Goal: Task Accomplishment & Management: Manage account settings

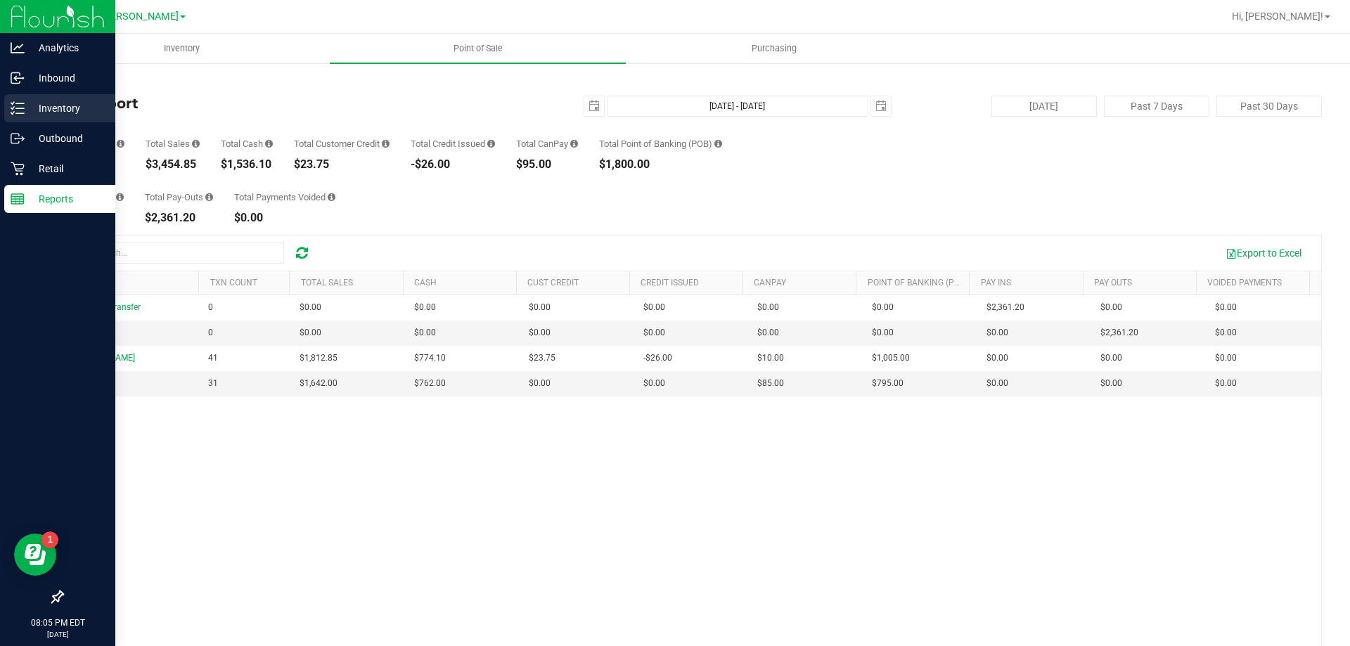
click at [11, 103] on icon at bounding box center [12, 103] width 3 height 2
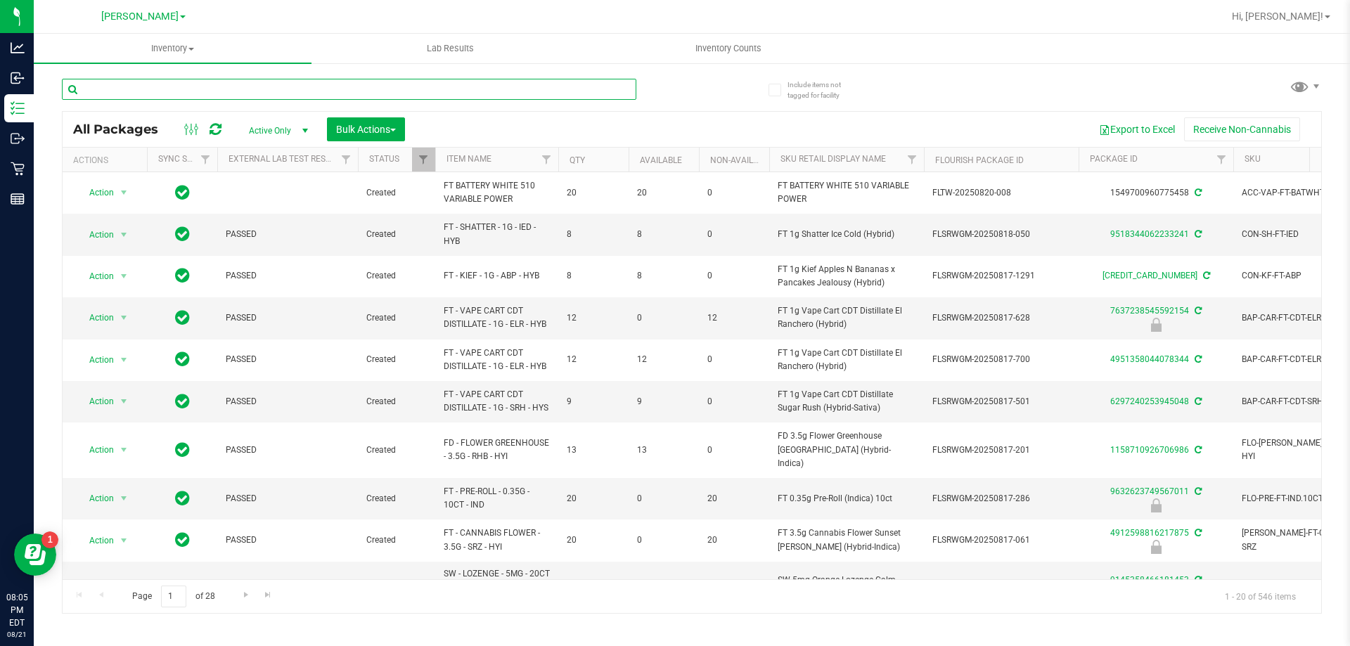
click at [170, 94] on input "text" at bounding box center [349, 89] width 574 height 21
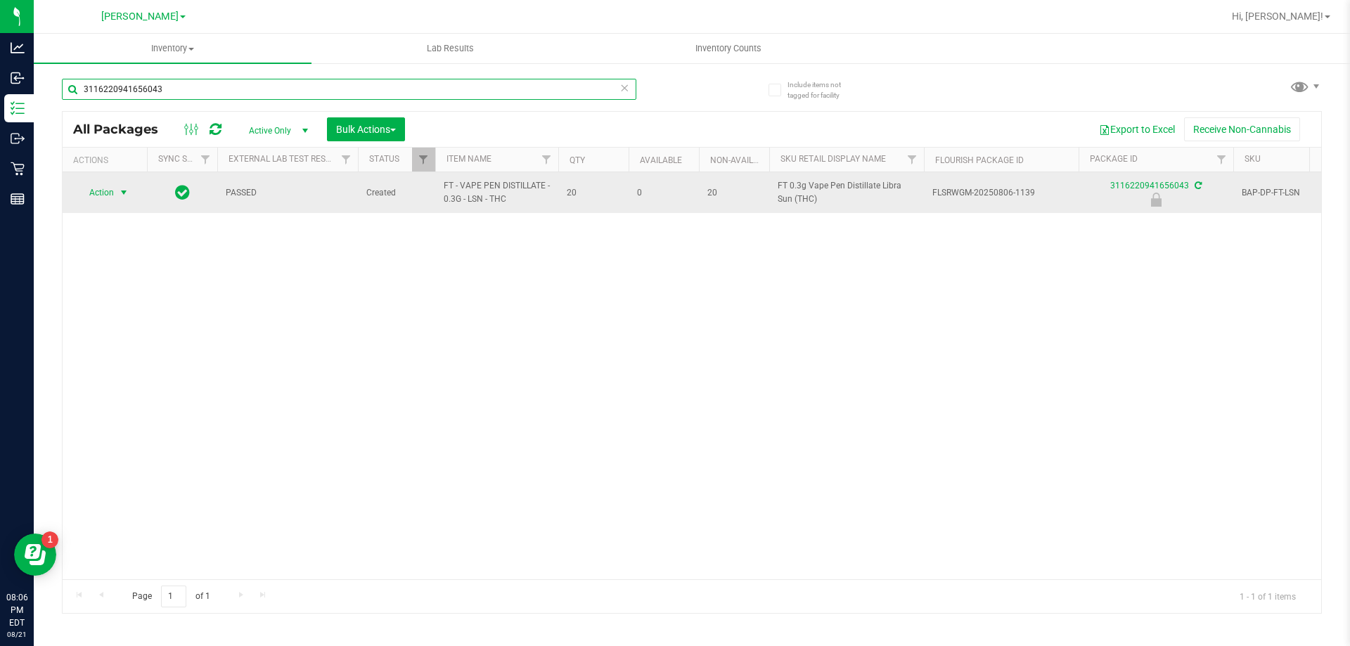
type input "3116220941656043"
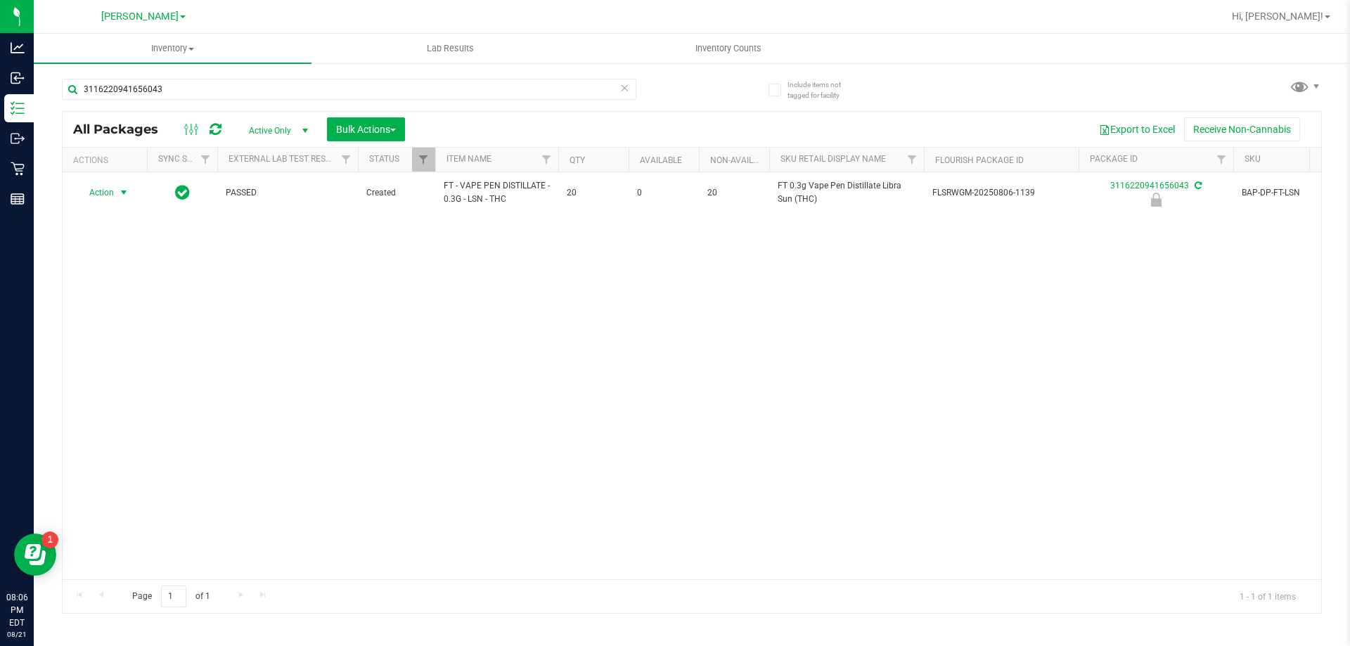
drag, startPoint x: 122, startPoint y: 198, endPoint x: 106, endPoint y: 231, distance: 36.2
click at [121, 198] on span "select" at bounding box center [123, 192] width 11 height 11
click at [112, 349] on li "Unlock package" at bounding box center [122, 359] width 90 height 21
click at [194, 96] on input "3116220941656043" at bounding box center [349, 89] width 574 height 21
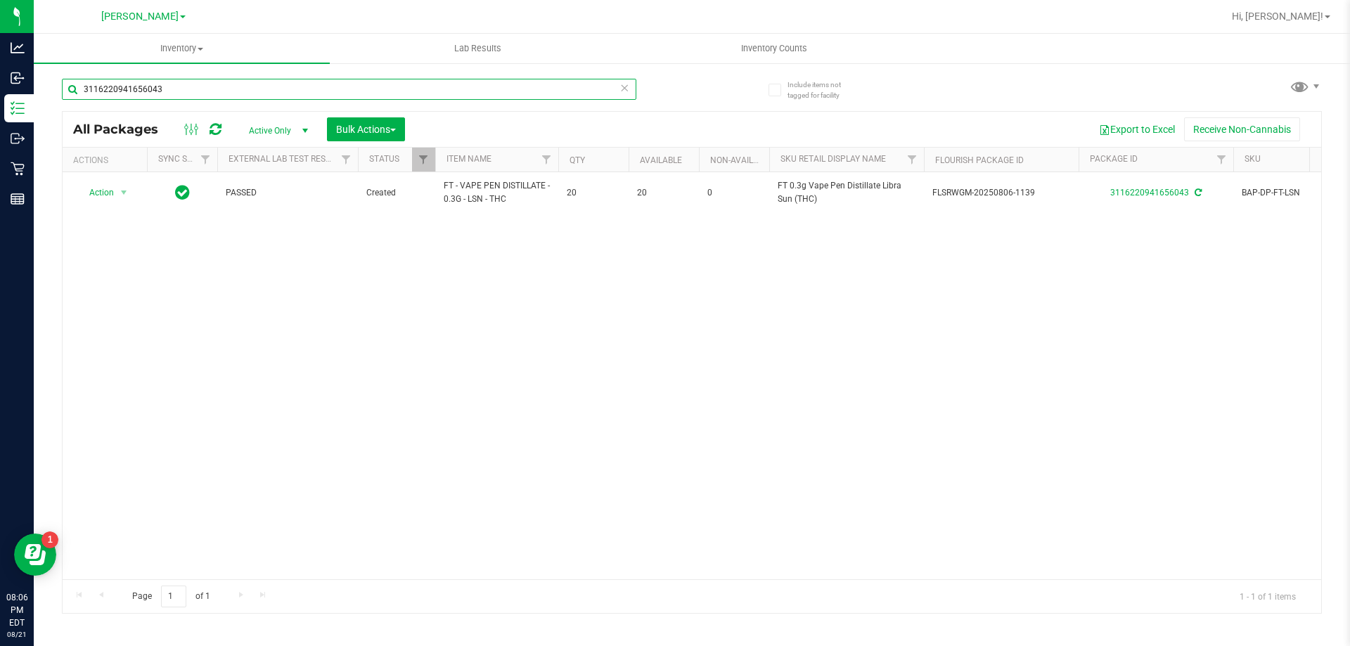
click at [194, 96] on input "3116220941656043" at bounding box center [349, 89] width 574 height 21
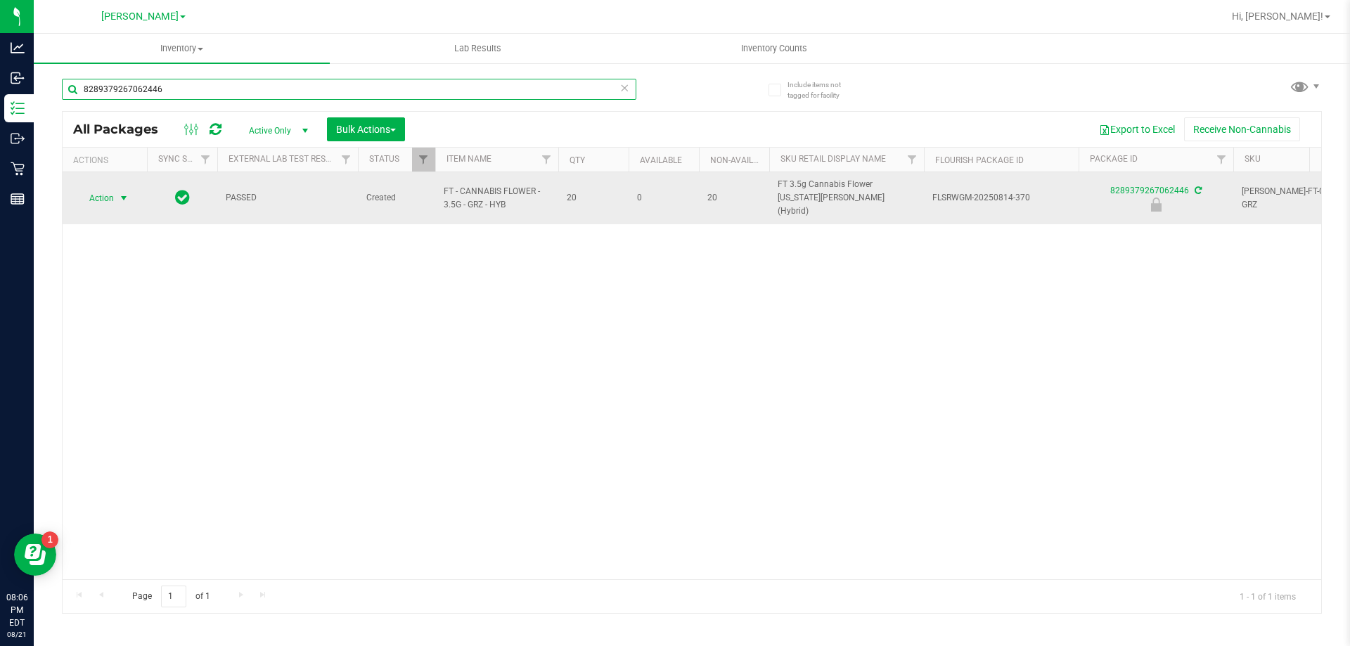
type input "8289379267062446"
click at [127, 188] on span "select" at bounding box center [124, 198] width 18 height 20
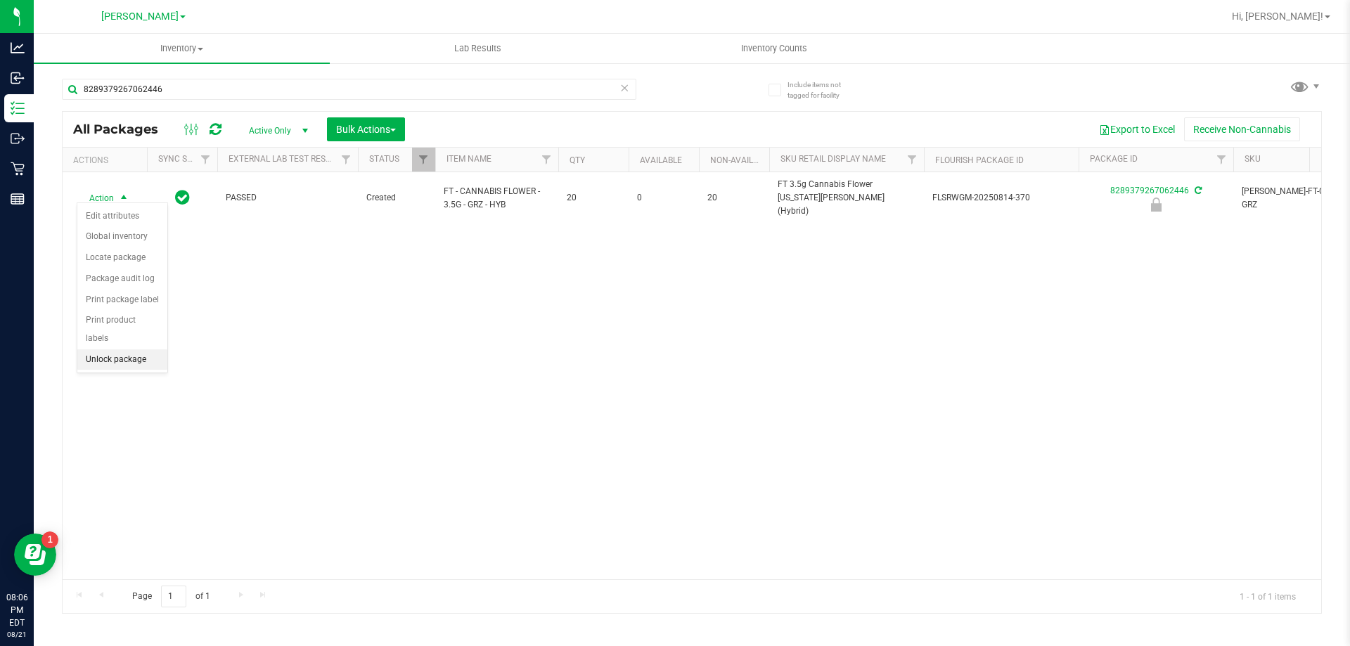
click at [146, 349] on li "Unlock package" at bounding box center [122, 359] width 90 height 21
click at [529, 352] on div "Action Action Adjust qty Create package Edit attributes Global inventory Locate…" at bounding box center [692, 375] width 1259 height 407
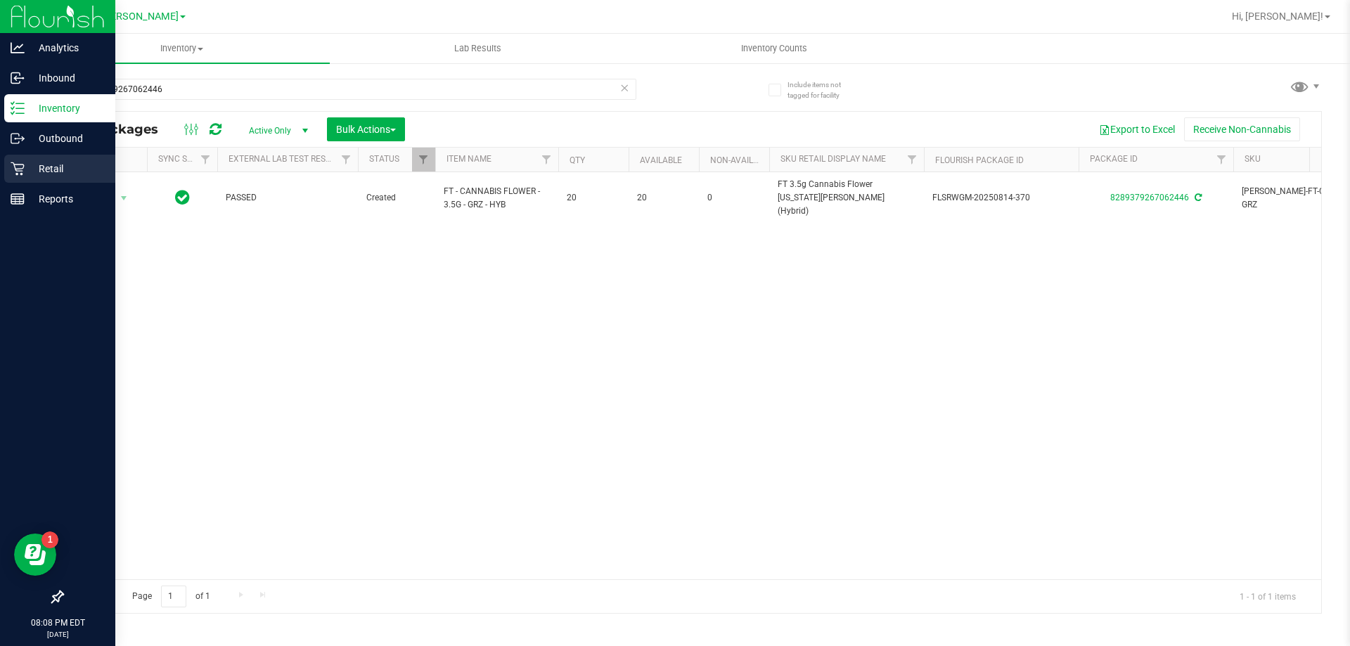
click at [73, 169] on p "Retail" at bounding box center [67, 168] width 84 height 17
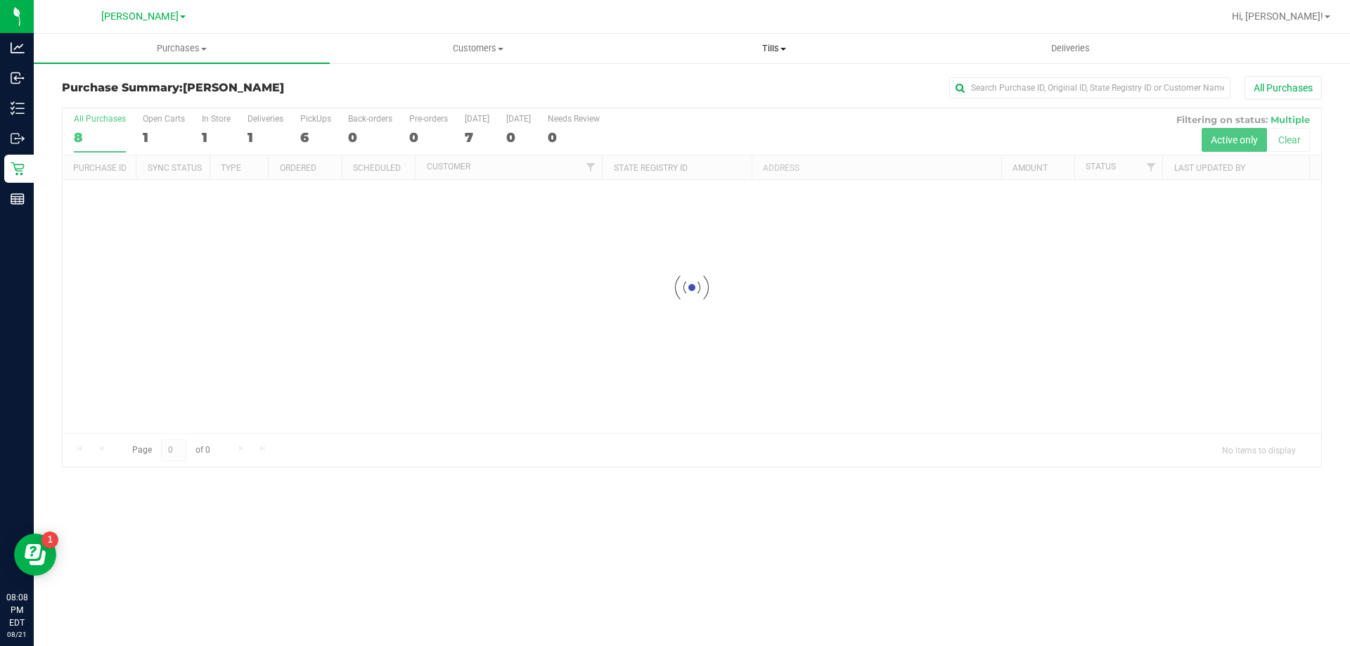
click at [774, 49] on span "Tills" at bounding box center [773, 48] width 295 height 13
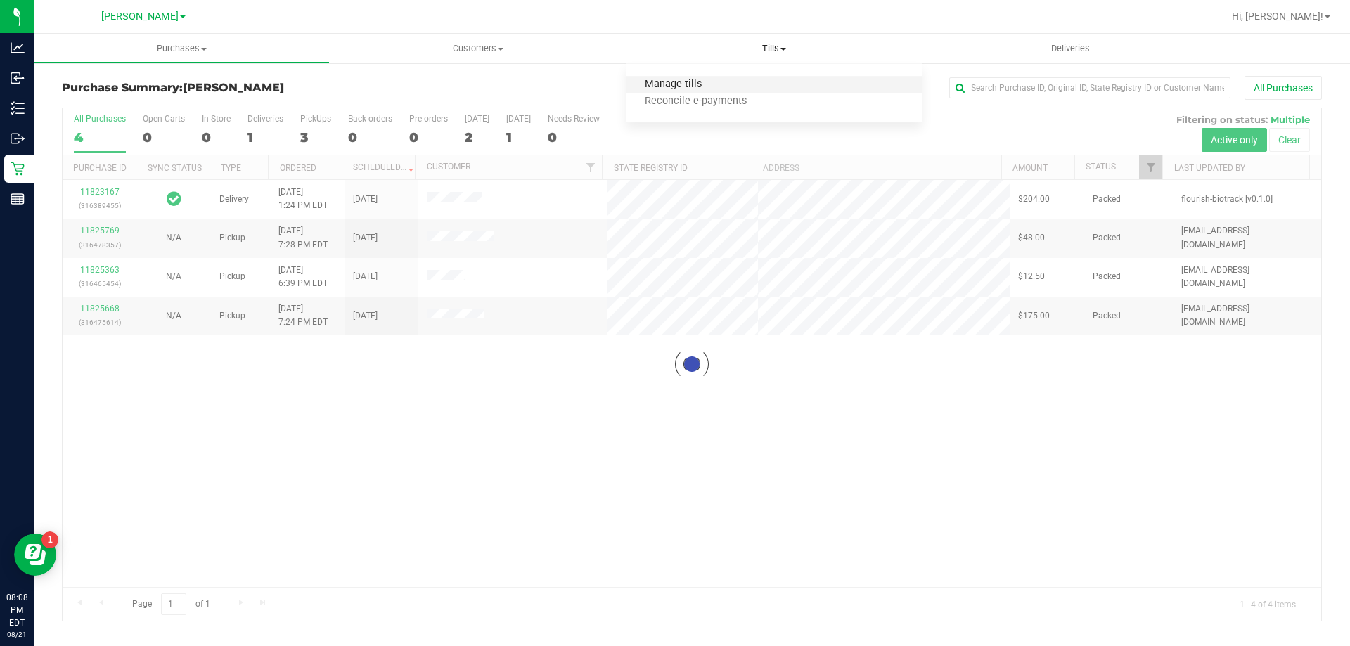
click at [692, 79] on span "Manage tills" at bounding box center [673, 85] width 95 height 12
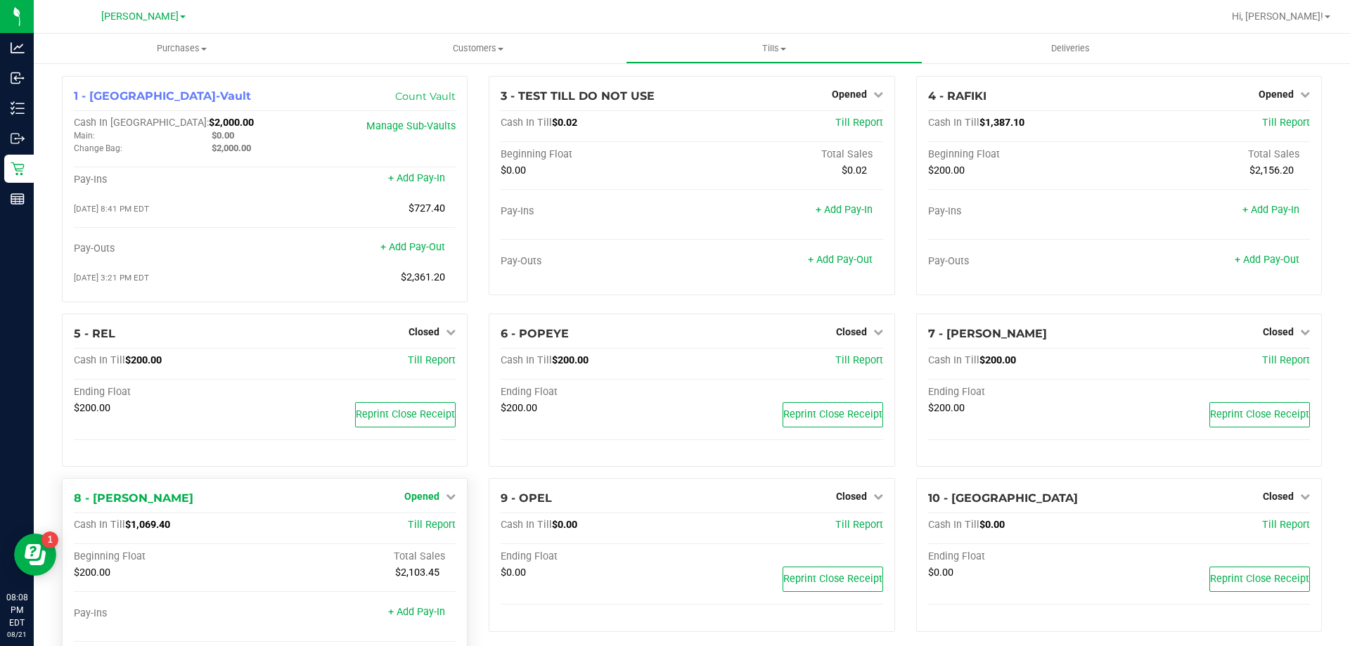
click at [439, 497] on link "Opened" at bounding box center [429, 496] width 51 height 11
click at [424, 523] on link "Close Till" at bounding box center [424, 525] width 38 height 11
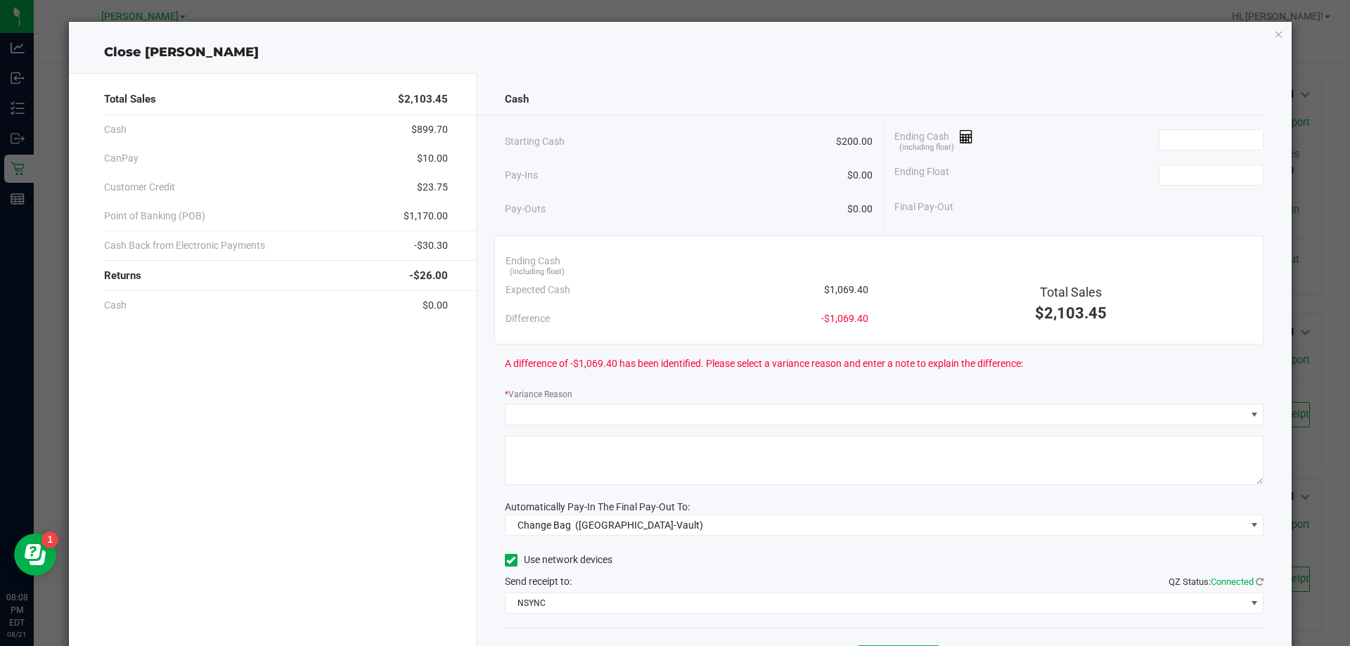
click at [847, 285] on span "$1,069.40" at bounding box center [846, 290] width 44 height 15
click at [844, 289] on span "$1,069.40" at bounding box center [846, 290] width 44 height 15
click at [844, 288] on span "$1,069.40" at bounding box center [846, 290] width 44 height 15
click at [1178, 140] on input at bounding box center [1210, 140] width 103 height 20
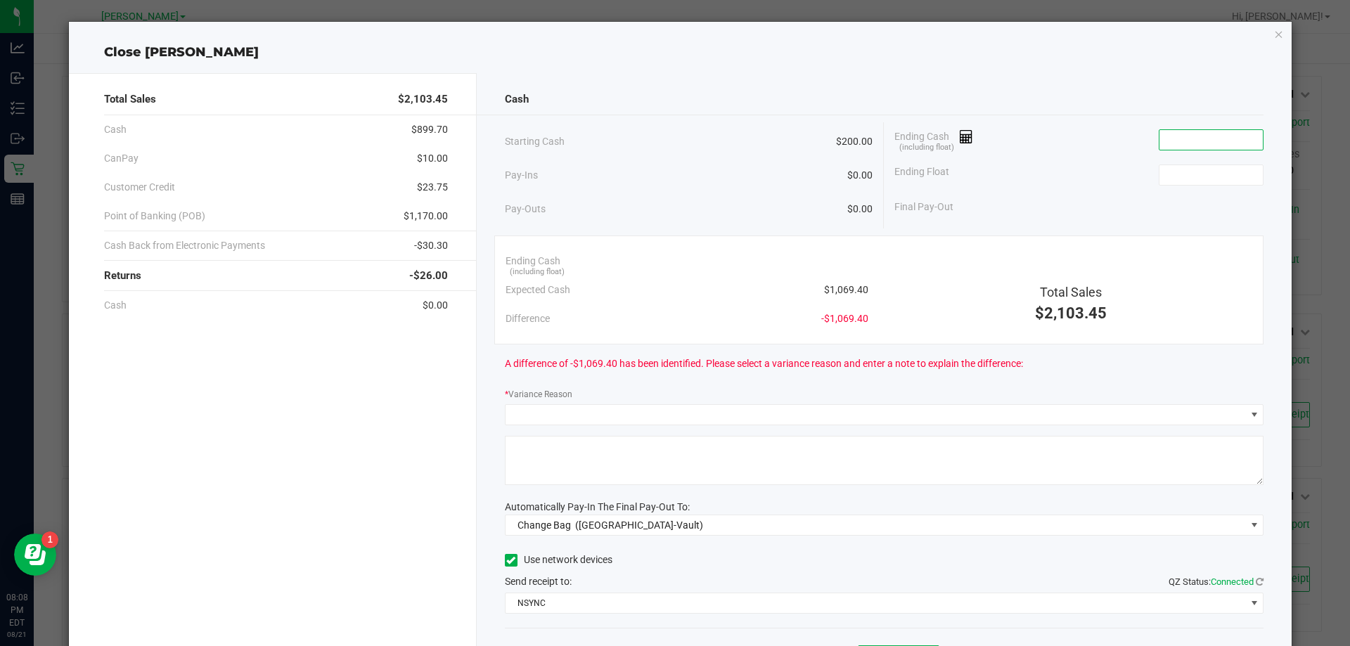
click at [1178, 140] on input at bounding box center [1210, 140] width 103 height 20
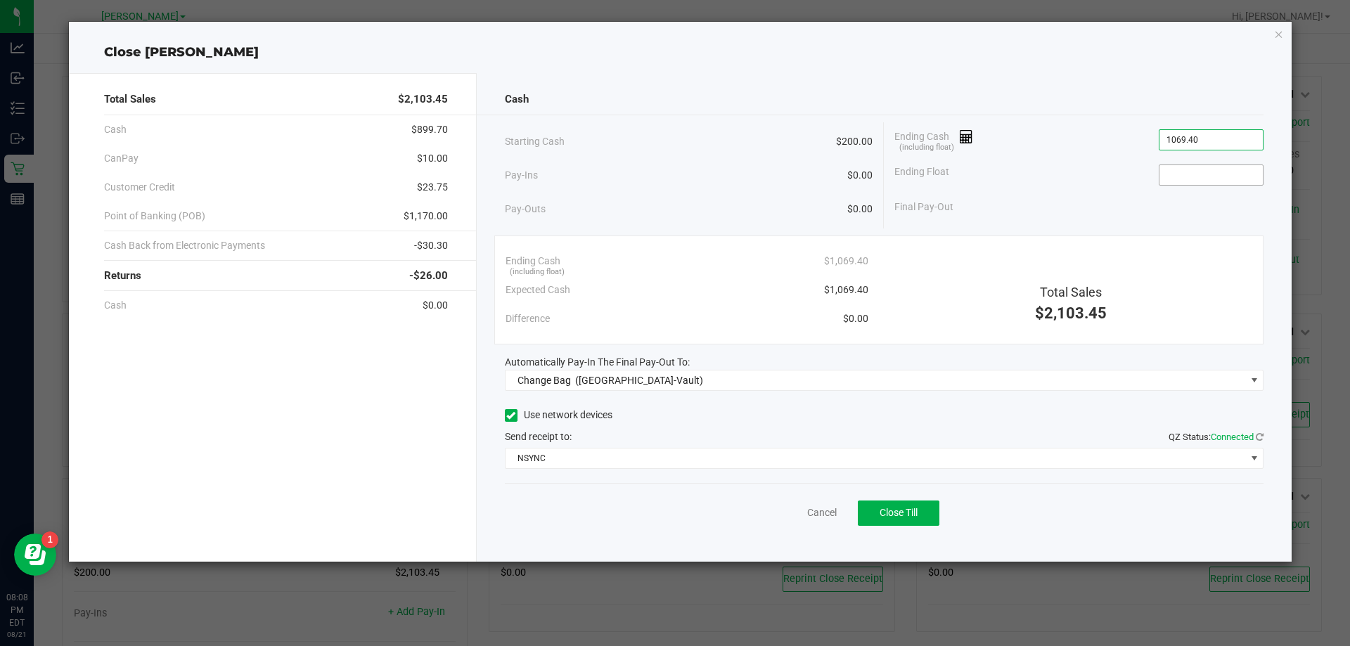
type input "$1,069.40"
click at [1242, 170] on input at bounding box center [1210, 175] width 103 height 20
type input "$200.00"
click at [779, 182] on div "Pay-Ins $0.00" at bounding box center [689, 175] width 368 height 29
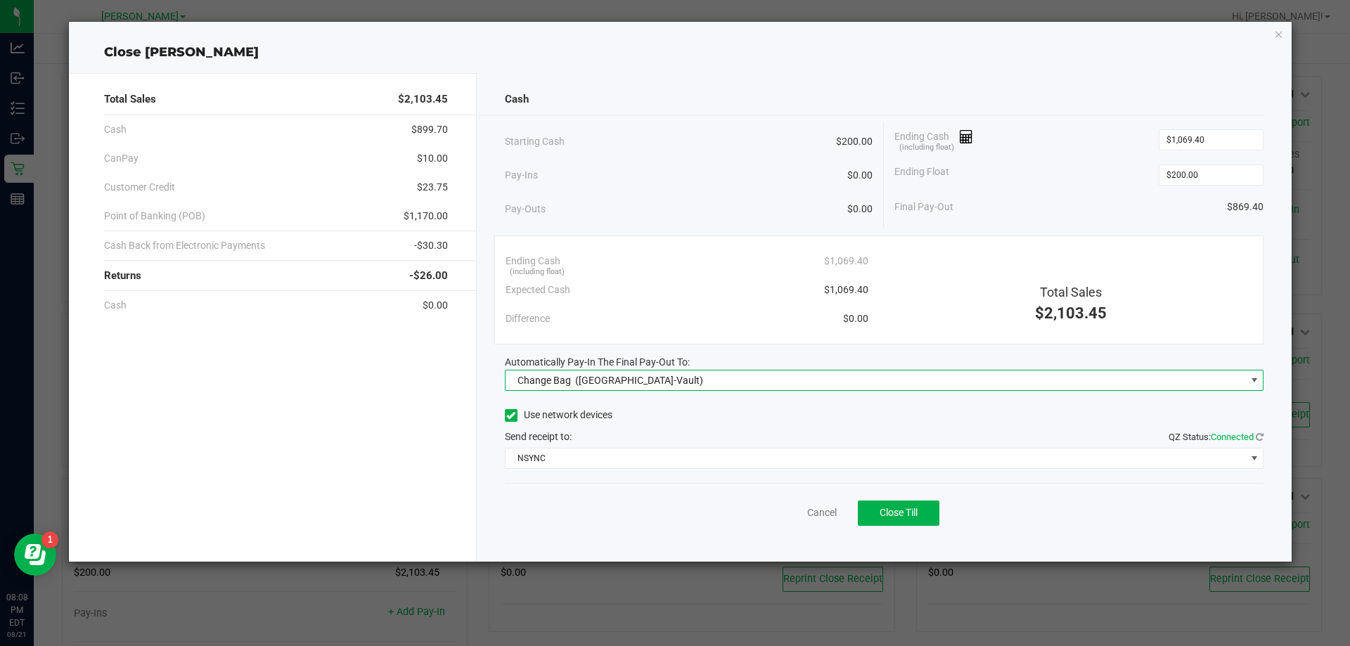
click at [658, 378] on span "Change Bag (Oviedo-Vault)" at bounding box center [876, 381] width 740 height 20
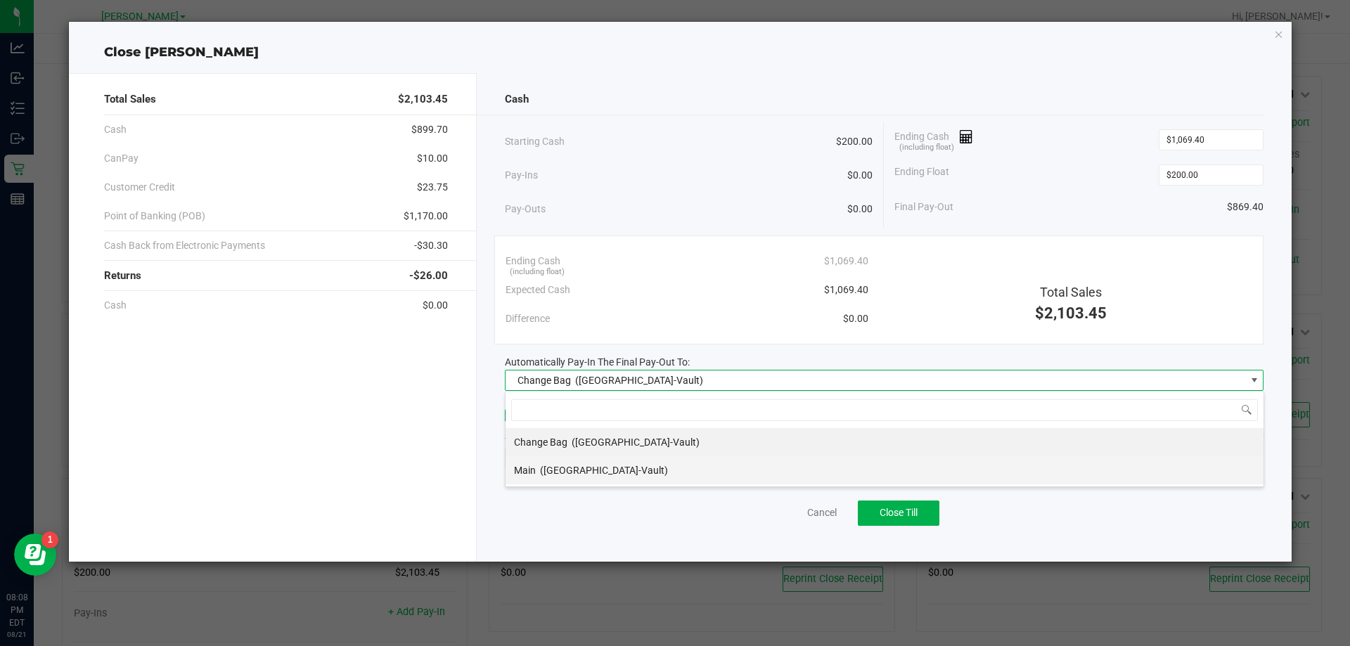
scroll to position [21, 759]
click at [593, 468] on span "(Oviedo-Vault)" at bounding box center [604, 470] width 128 height 11
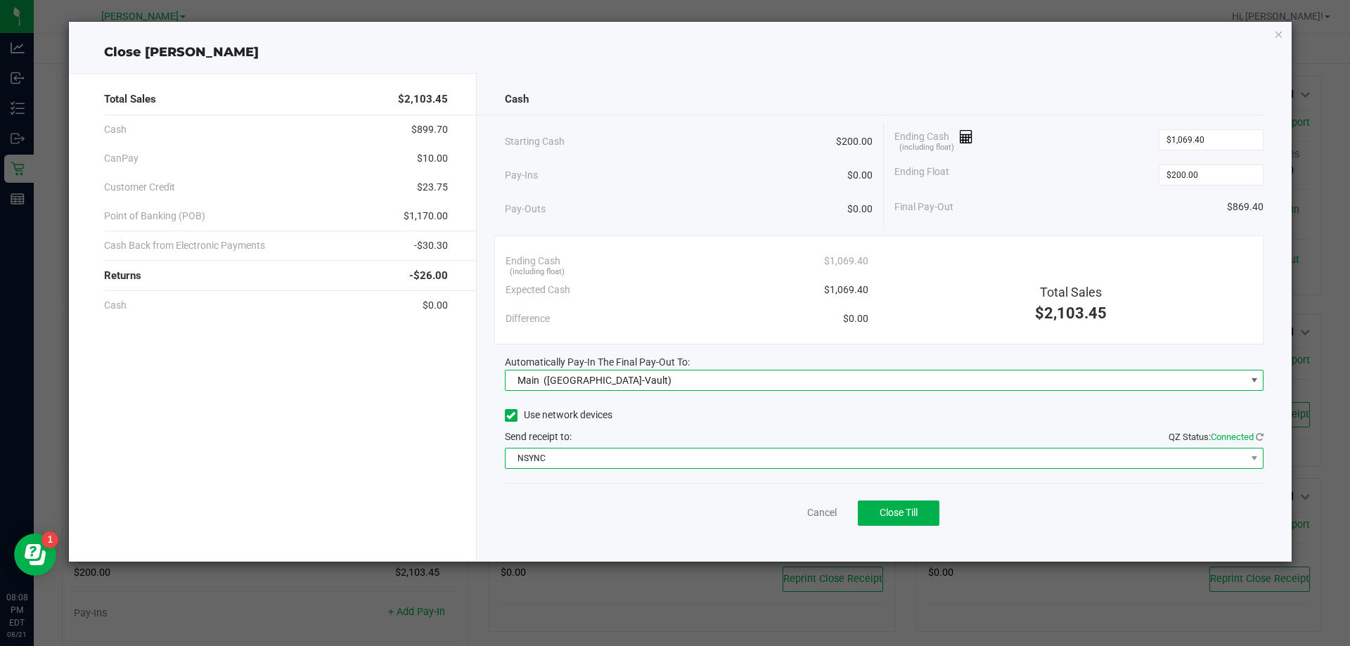
click at [591, 466] on span "NSYNC" at bounding box center [876, 459] width 740 height 20
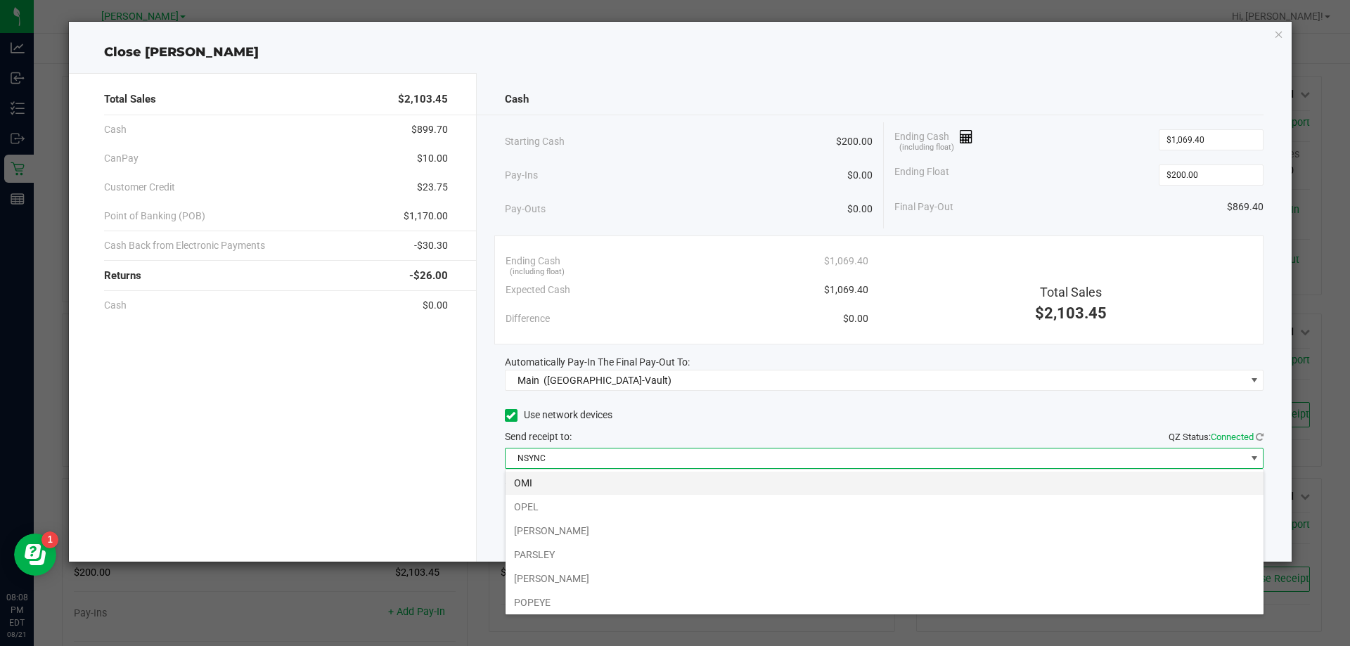
scroll to position [98, 0]
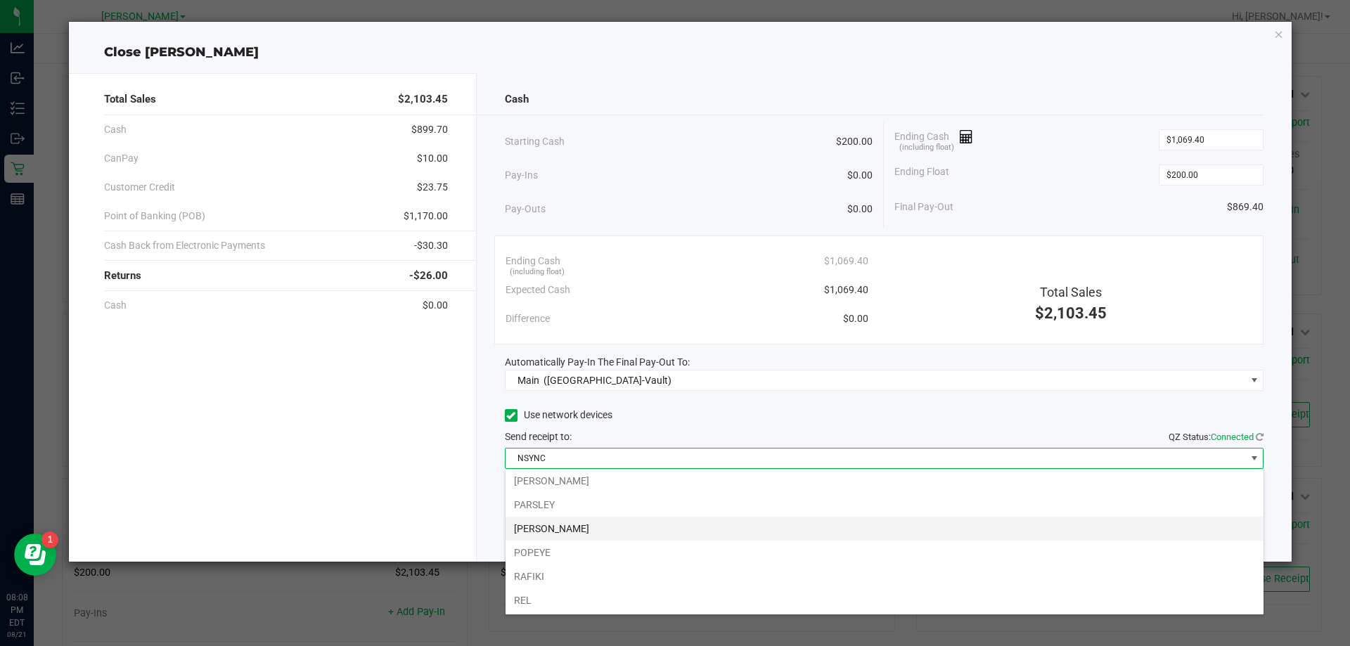
click at [543, 527] on li "PETE" at bounding box center [885, 529] width 758 height 24
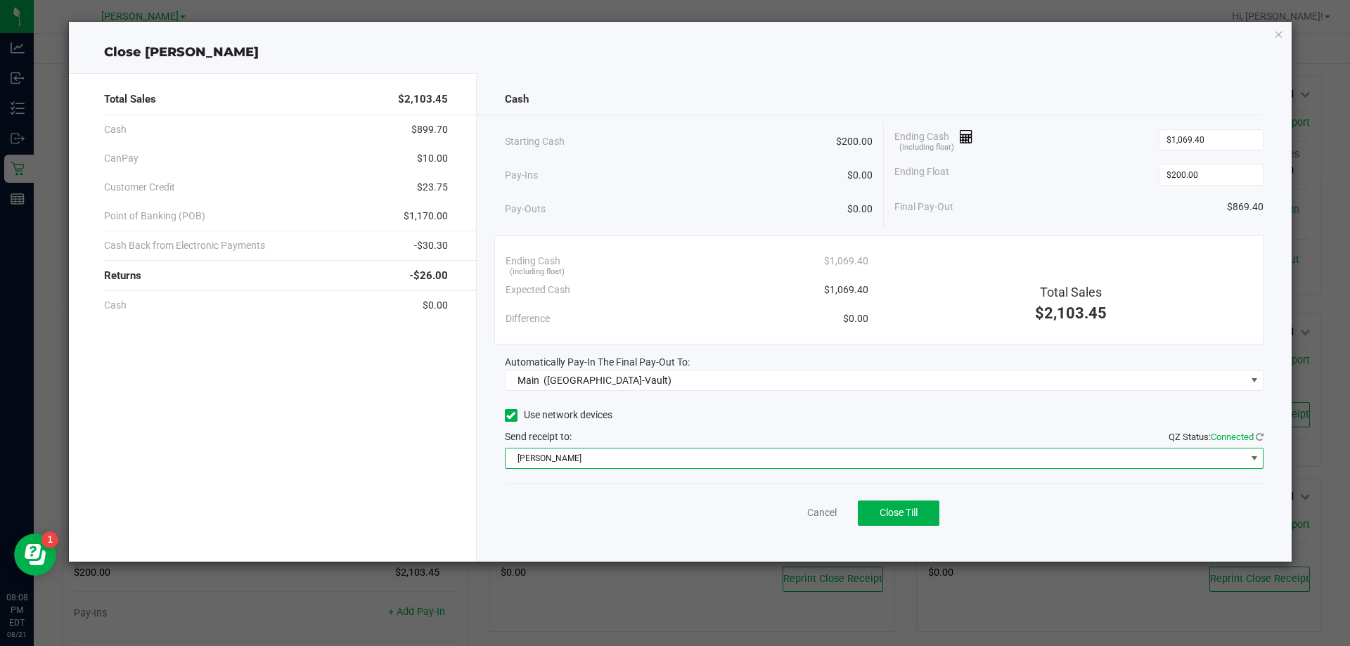
click at [647, 170] on div "Pay-Ins $0.00" at bounding box center [689, 175] width 368 height 29
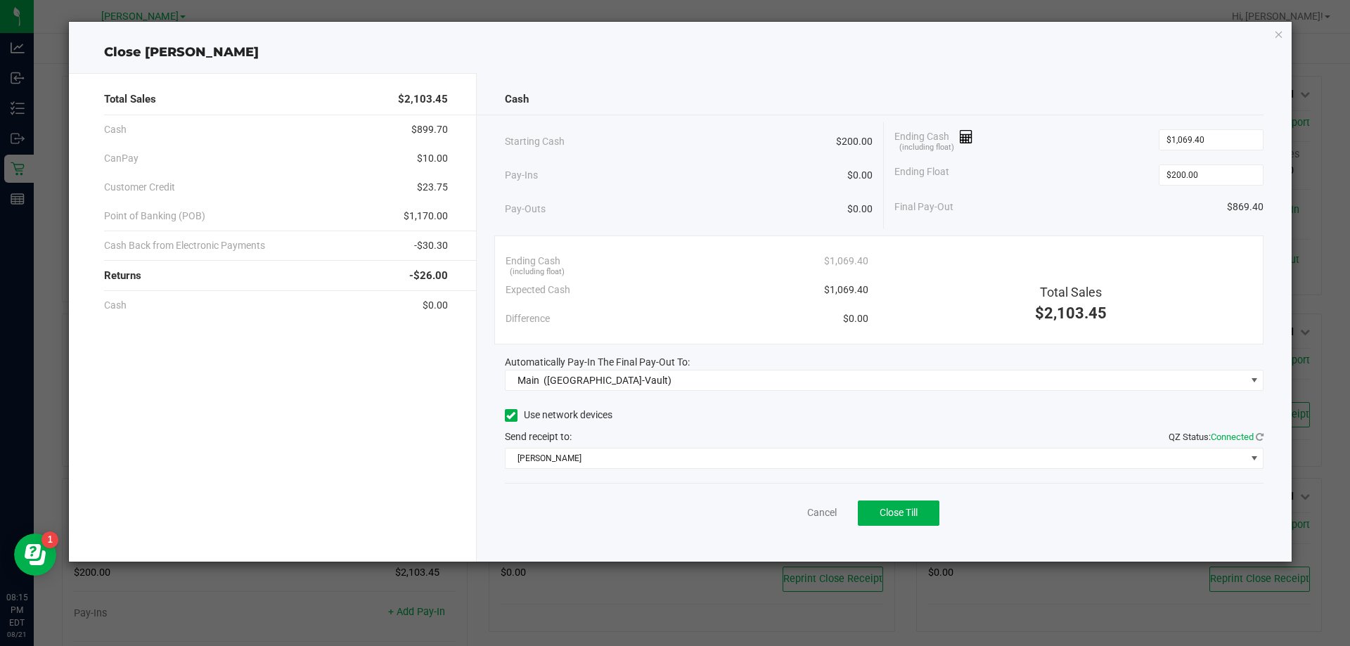
click at [638, 122] on div "Starting Cash $200.00" at bounding box center [689, 141] width 368 height 39
click at [594, 442] on div "Send receipt to: QZ Status: Connected" at bounding box center [884, 437] width 759 height 15
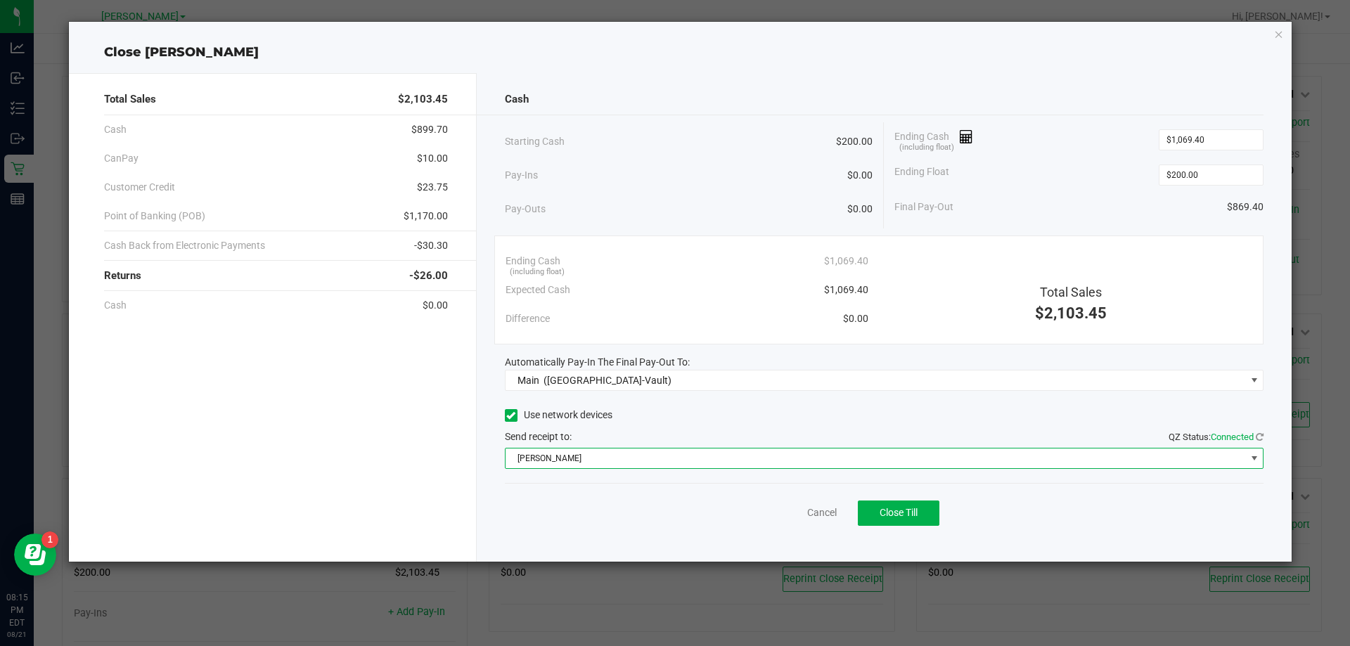
click at [585, 451] on span "PETE" at bounding box center [876, 459] width 740 height 20
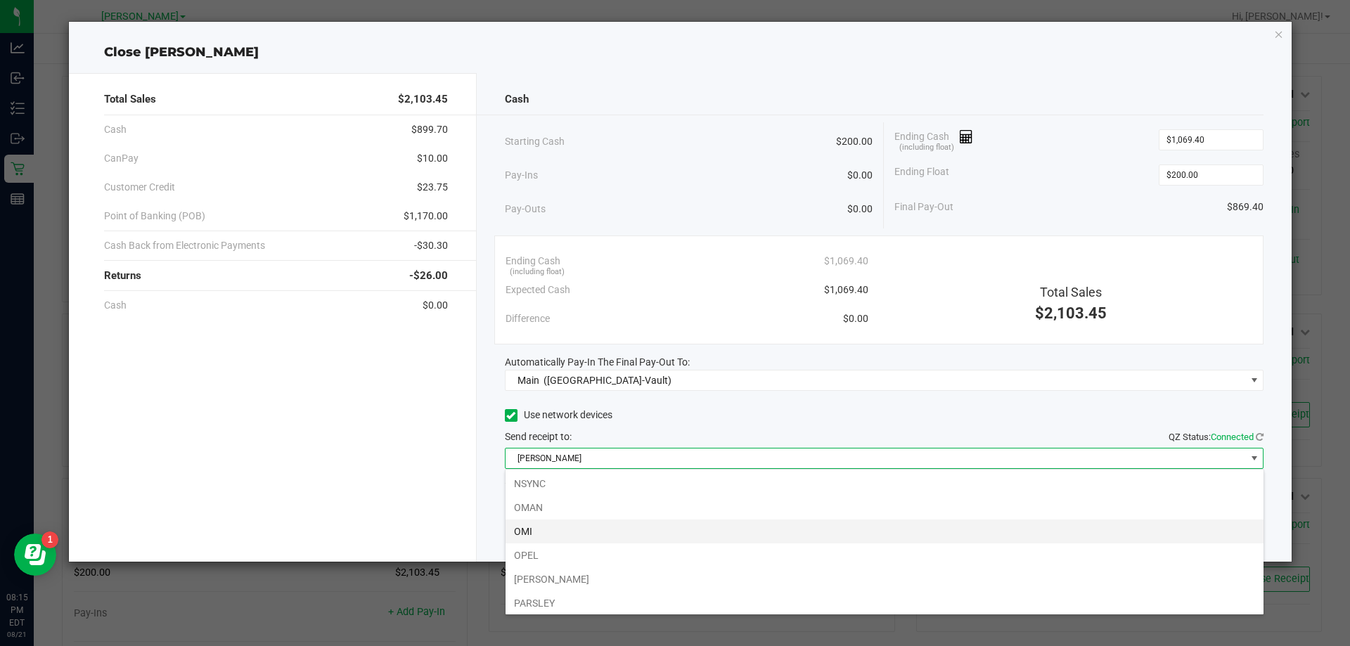
scroll to position [21, 759]
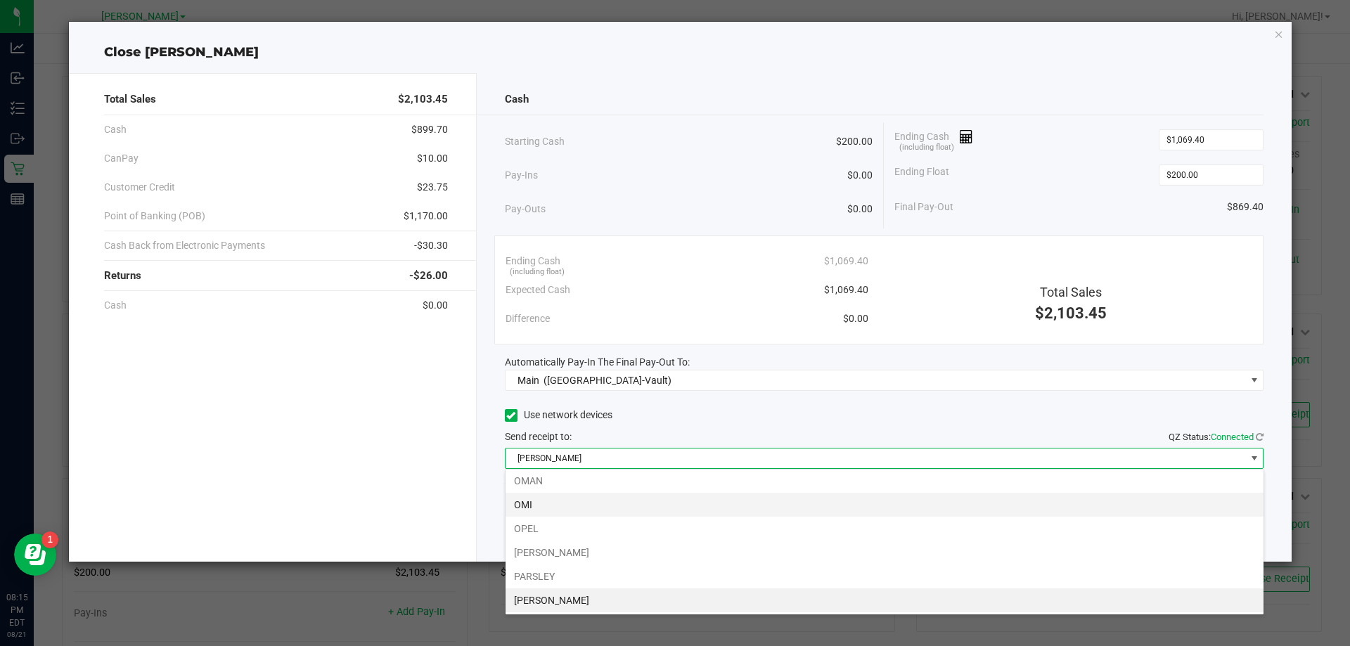
click at [537, 498] on li "OMI" at bounding box center [885, 505] width 758 height 24
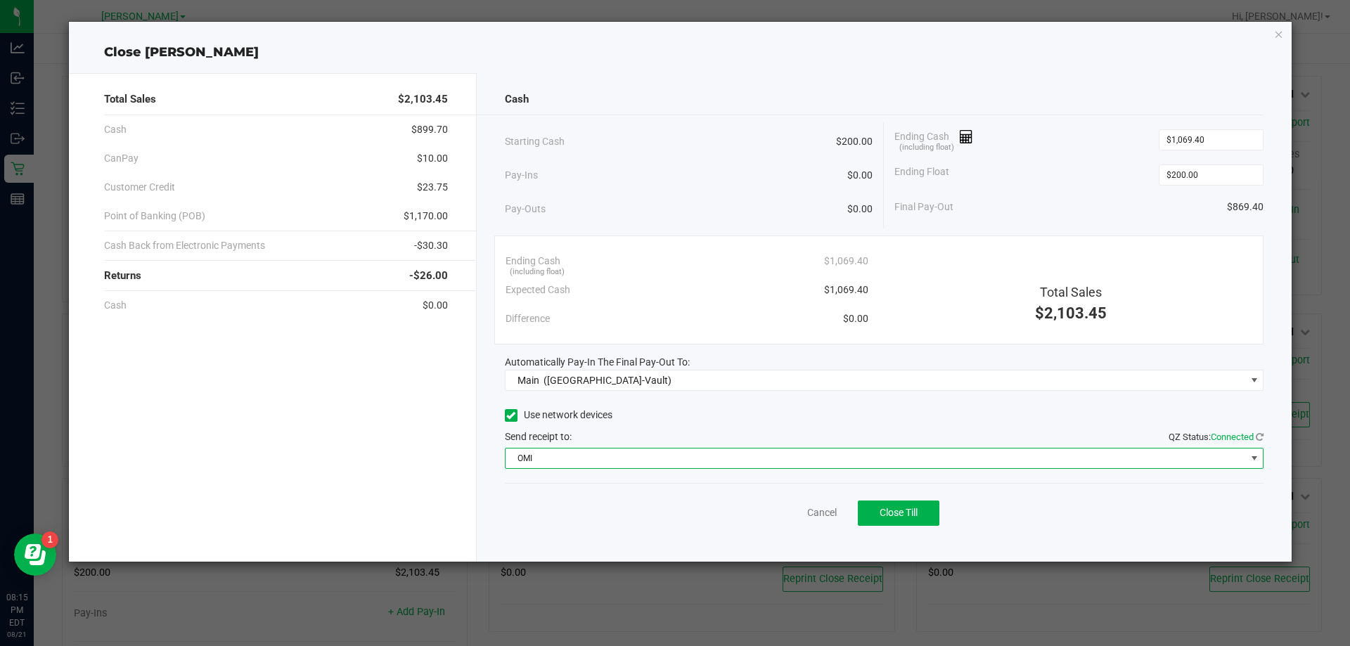
click at [638, 161] on div "Pay-Ins $0.00" at bounding box center [689, 175] width 368 height 29
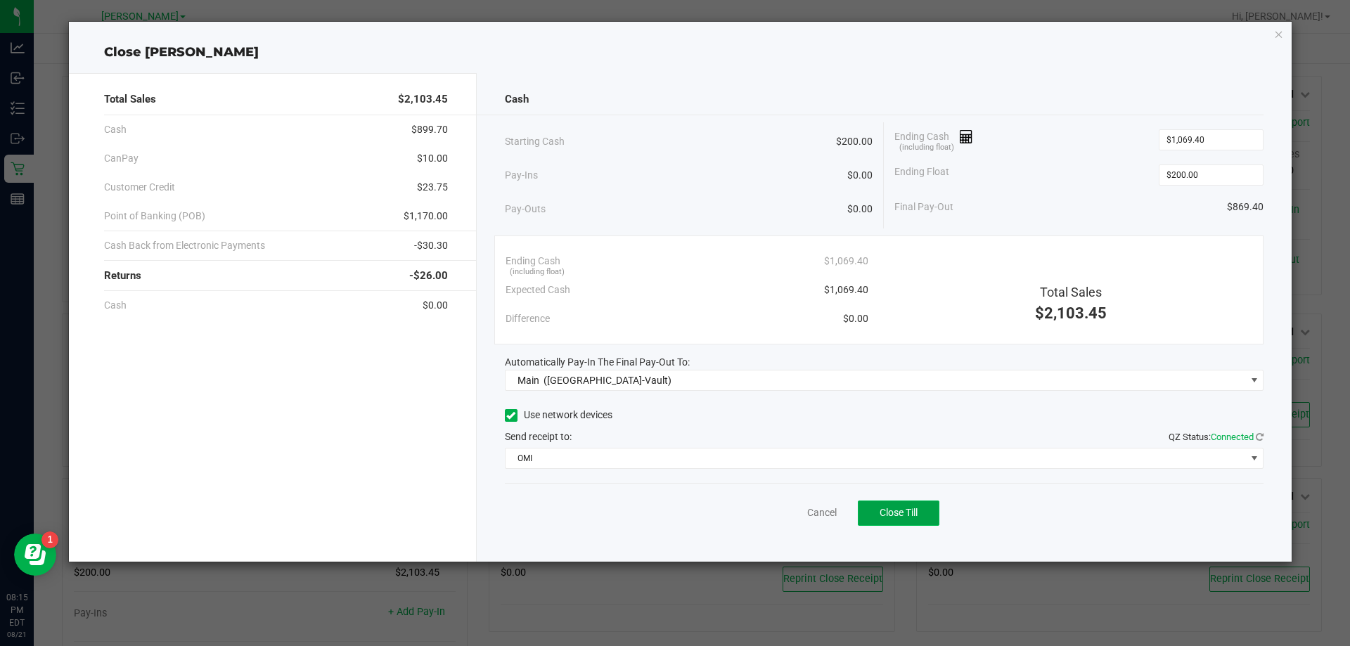
click at [888, 508] on span "Close Till" at bounding box center [899, 512] width 38 height 11
click at [786, 517] on link "Dismiss" at bounding box center [791, 513] width 34 height 15
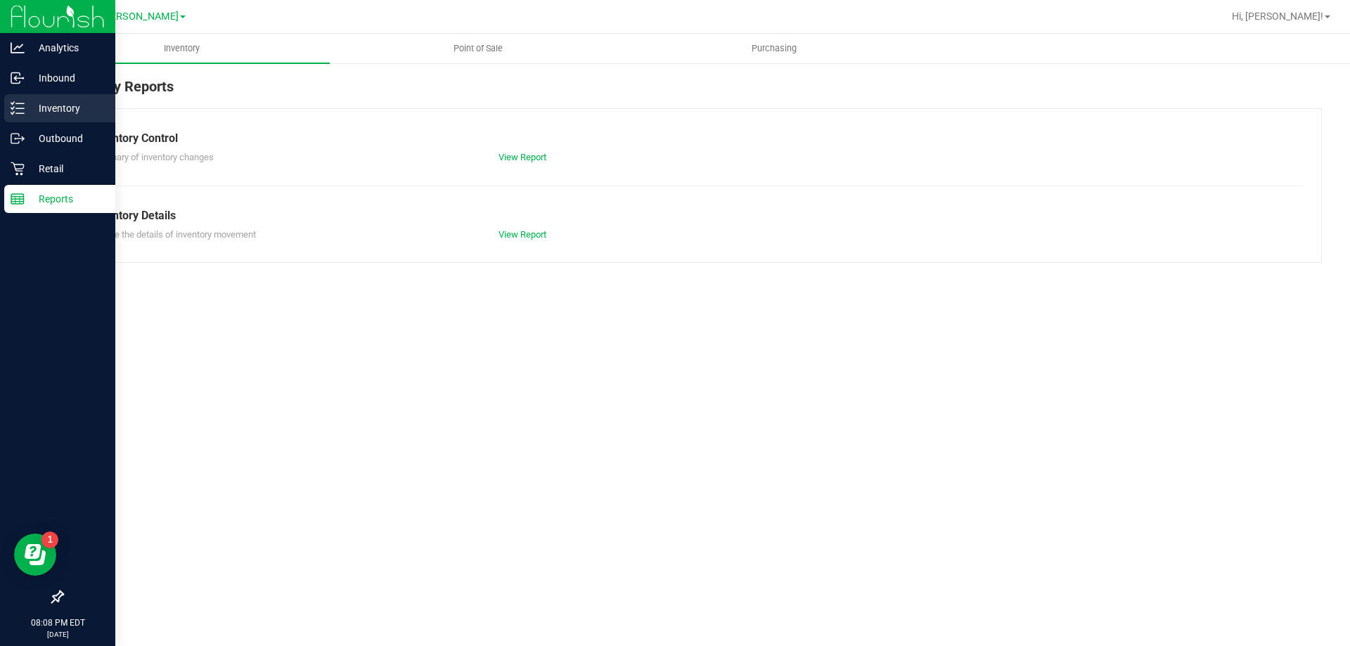
click at [22, 98] on div "Inventory" at bounding box center [59, 108] width 111 height 28
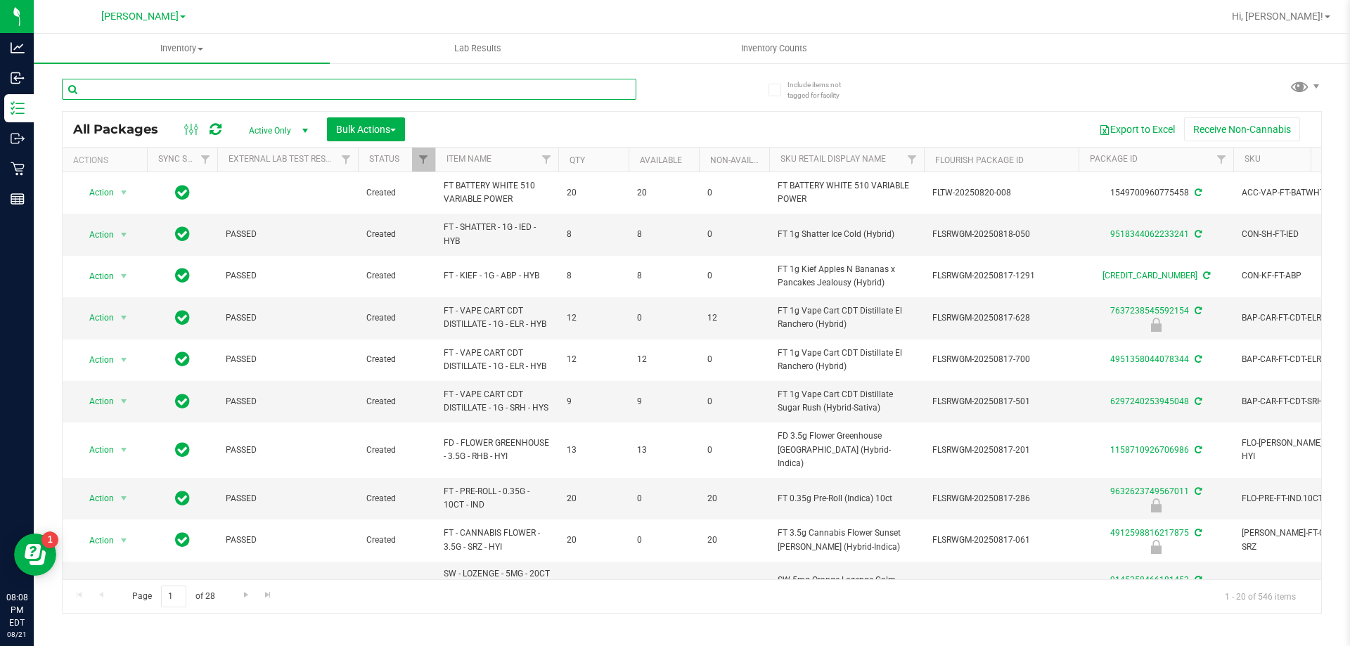
click at [196, 95] on input "text" at bounding box center [349, 89] width 574 height 21
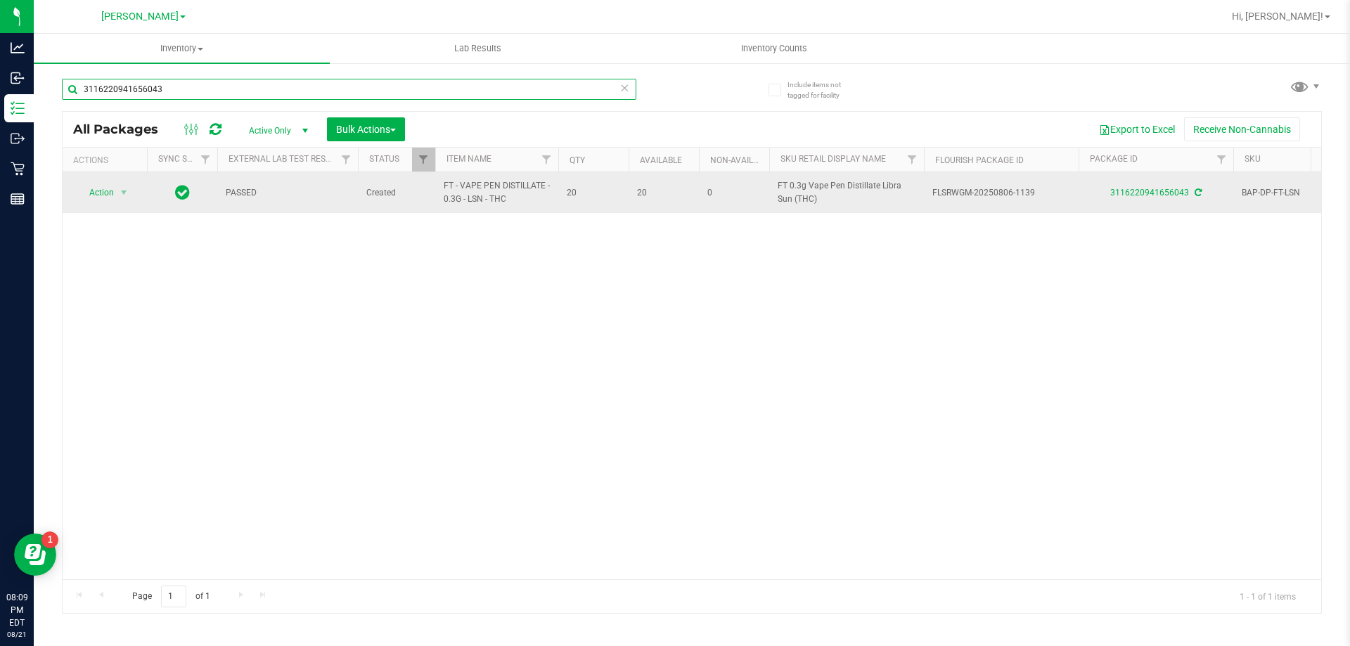
type input "3116220941656043"
click at [126, 186] on span "select" at bounding box center [124, 193] width 18 height 20
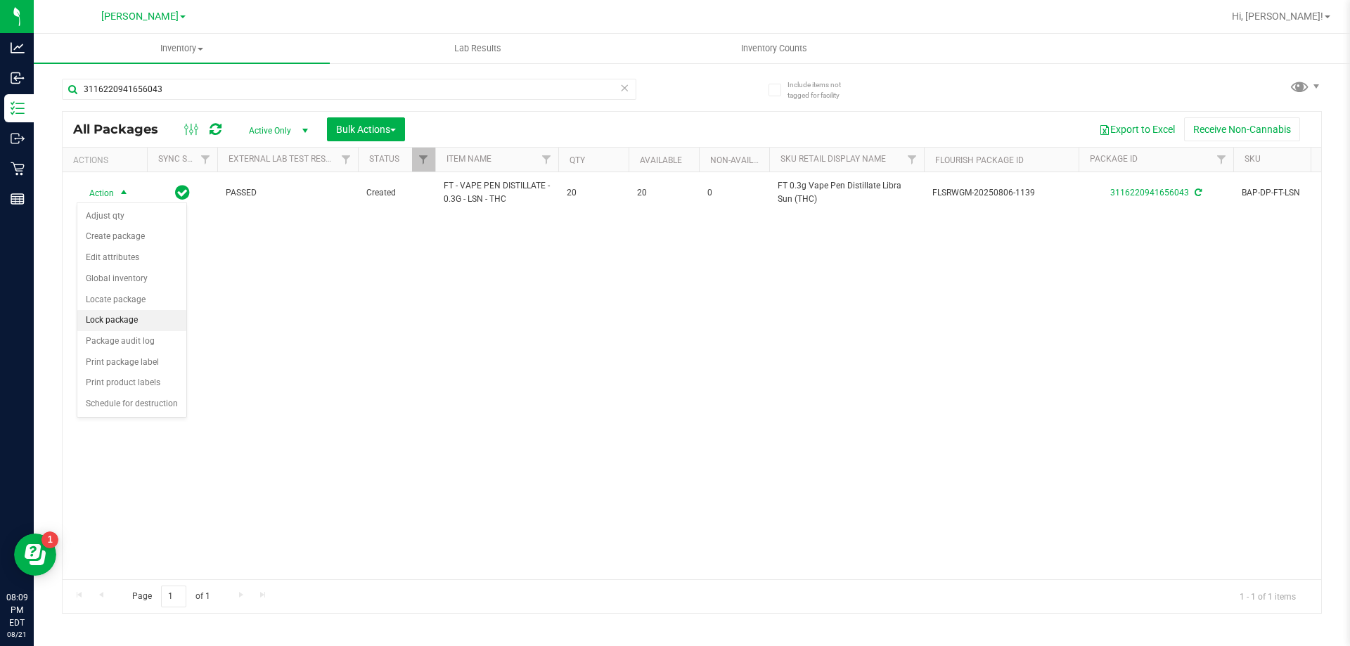
click at [95, 321] on li "Lock package" at bounding box center [131, 320] width 109 height 21
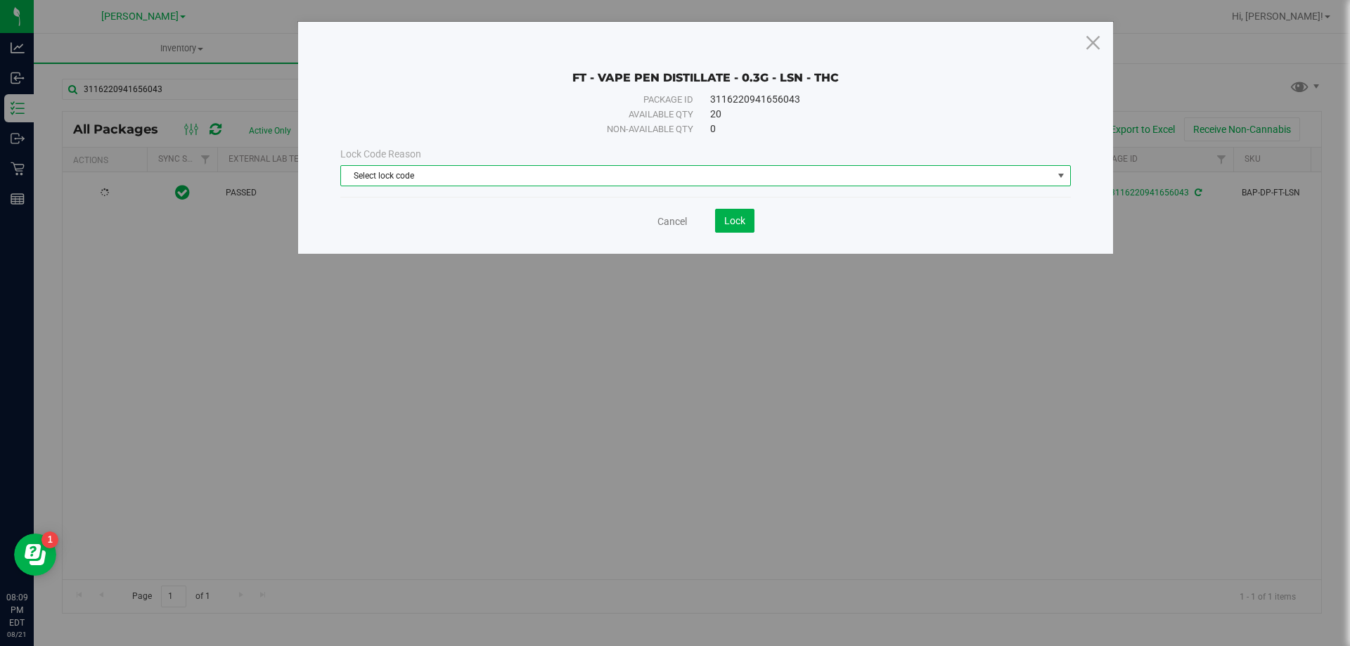
click at [432, 184] on span "Select lock code" at bounding box center [697, 176] width 712 height 20
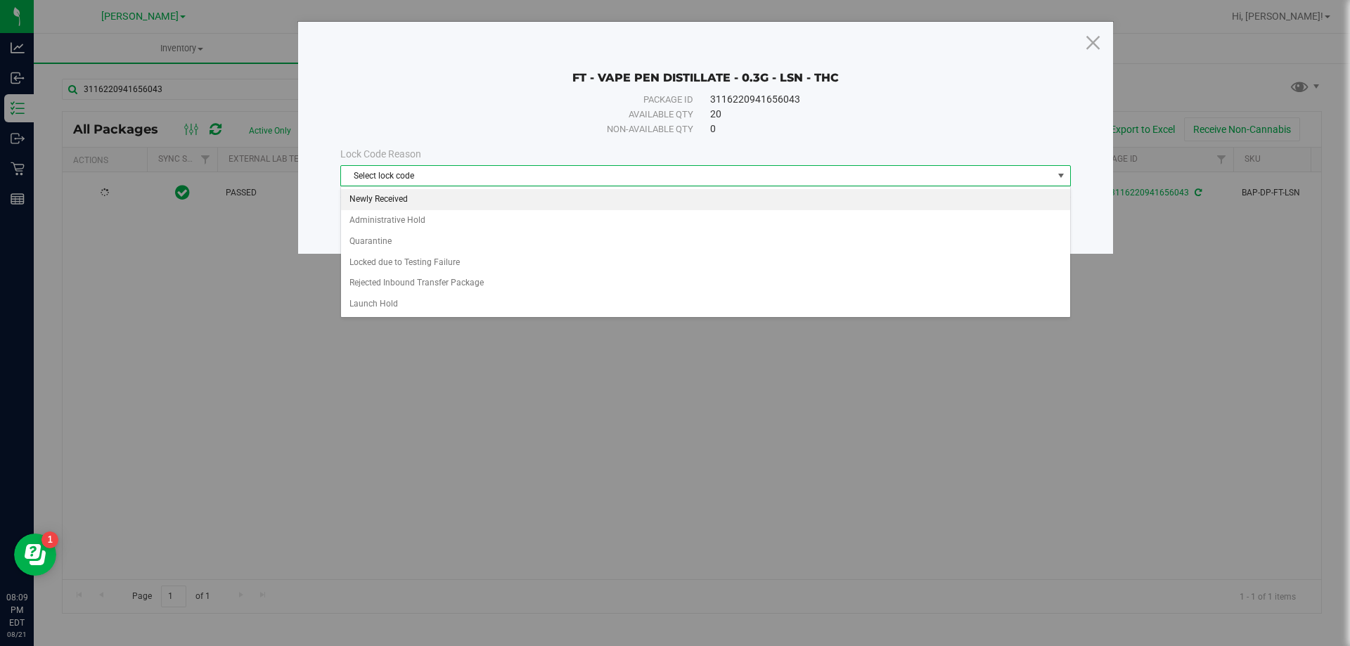
click at [371, 202] on li "Newly Received" at bounding box center [705, 199] width 729 height 21
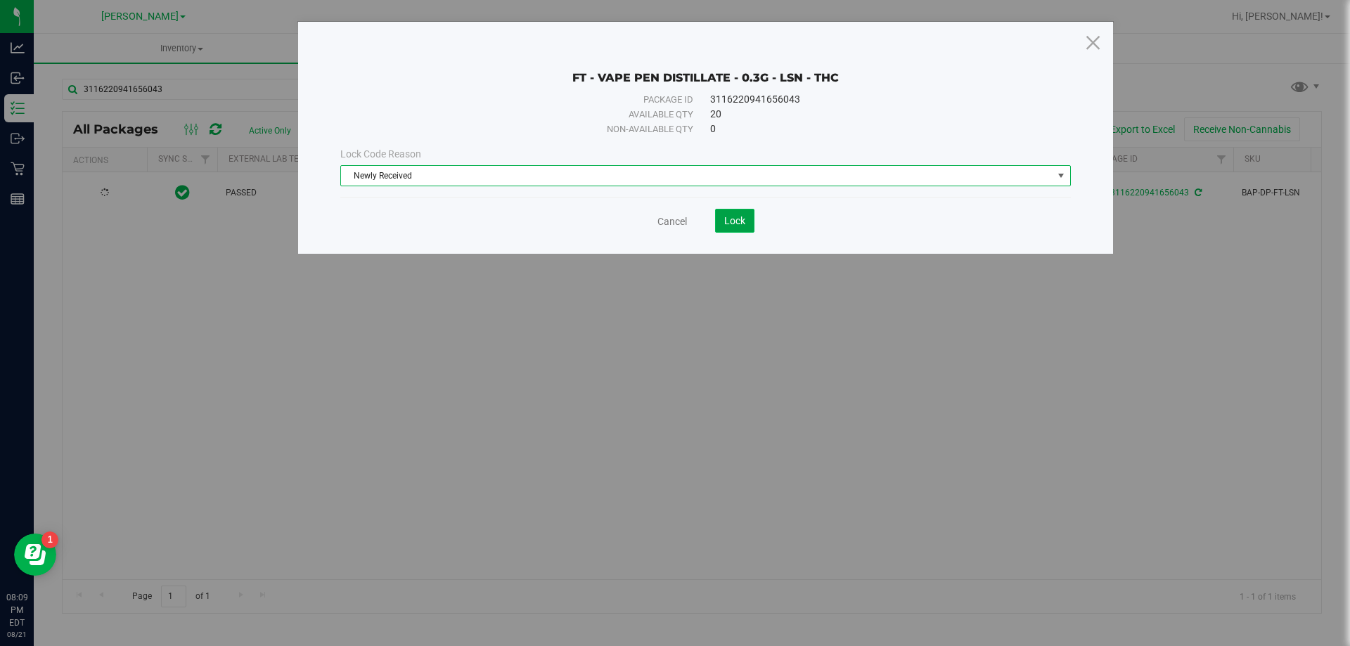
click at [731, 224] on span "Lock" at bounding box center [734, 220] width 21 height 11
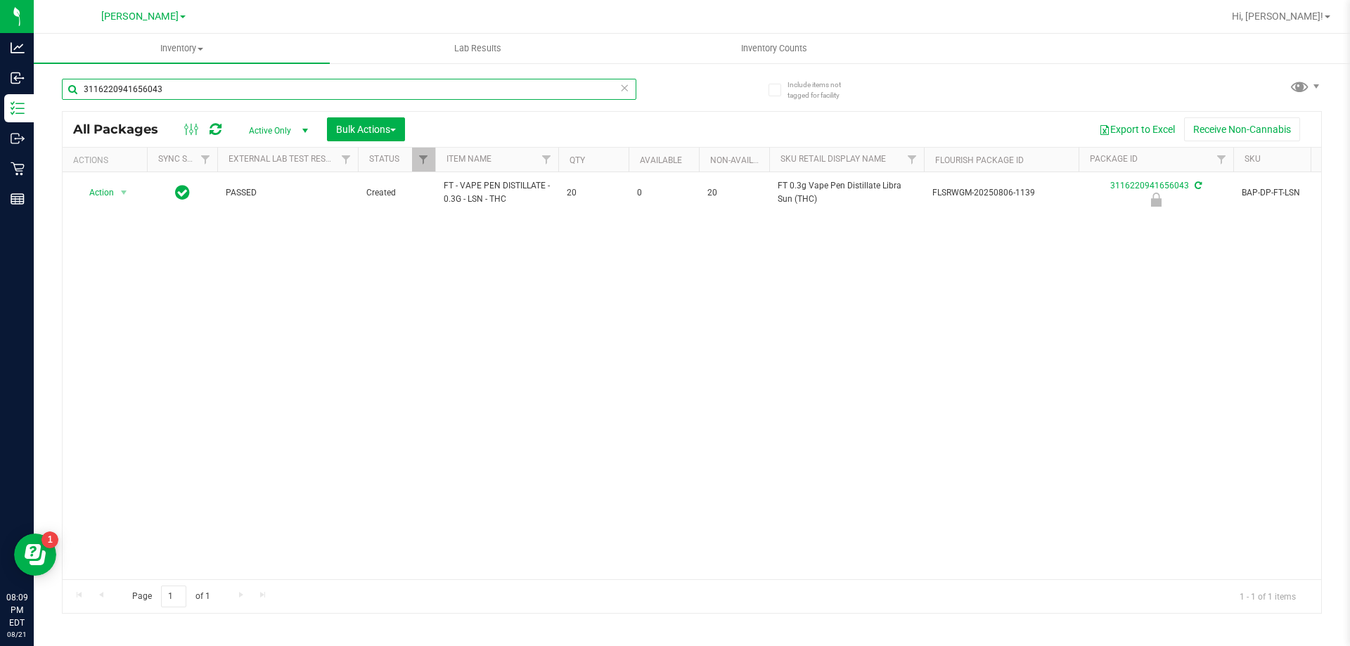
click at [401, 96] on input "3116220941656043" at bounding box center [349, 89] width 574 height 21
click at [400, 95] on input "3116220941656043" at bounding box center [349, 89] width 574 height 21
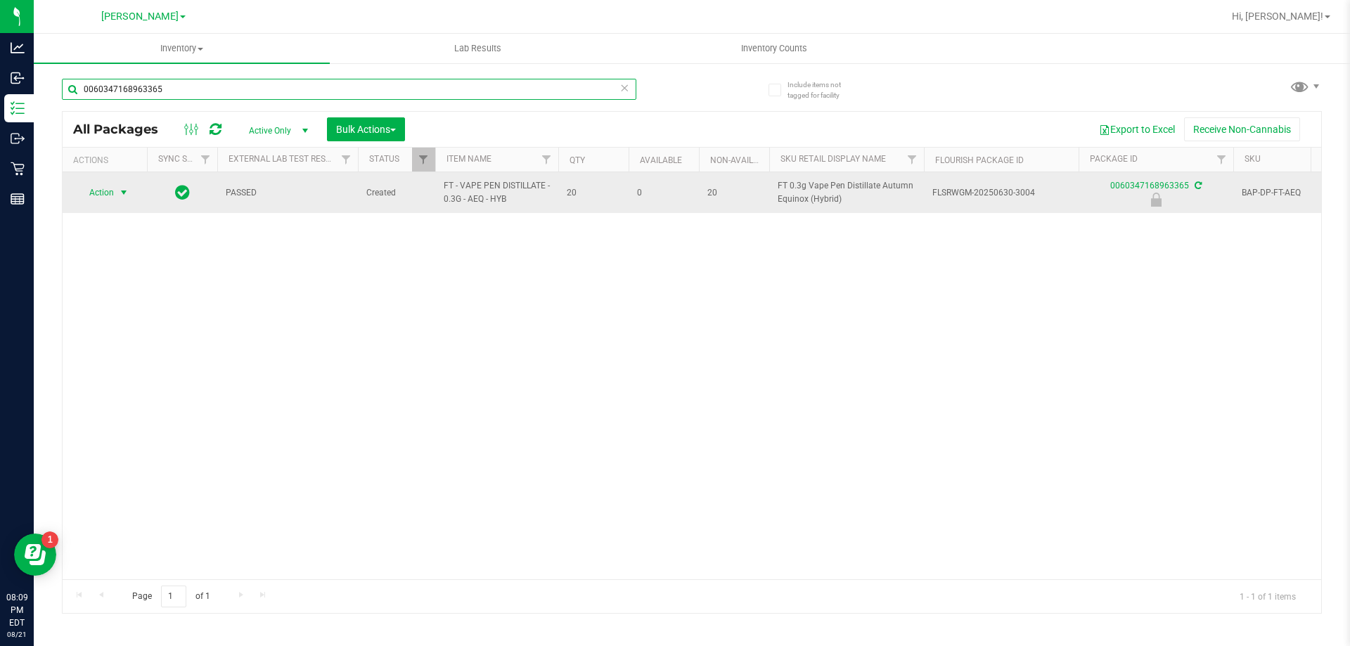
type input "0060347168963365"
drag, startPoint x: 129, startPoint y: 189, endPoint x: 123, endPoint y: 196, distance: 9.0
click at [127, 189] on span "select" at bounding box center [123, 192] width 11 height 11
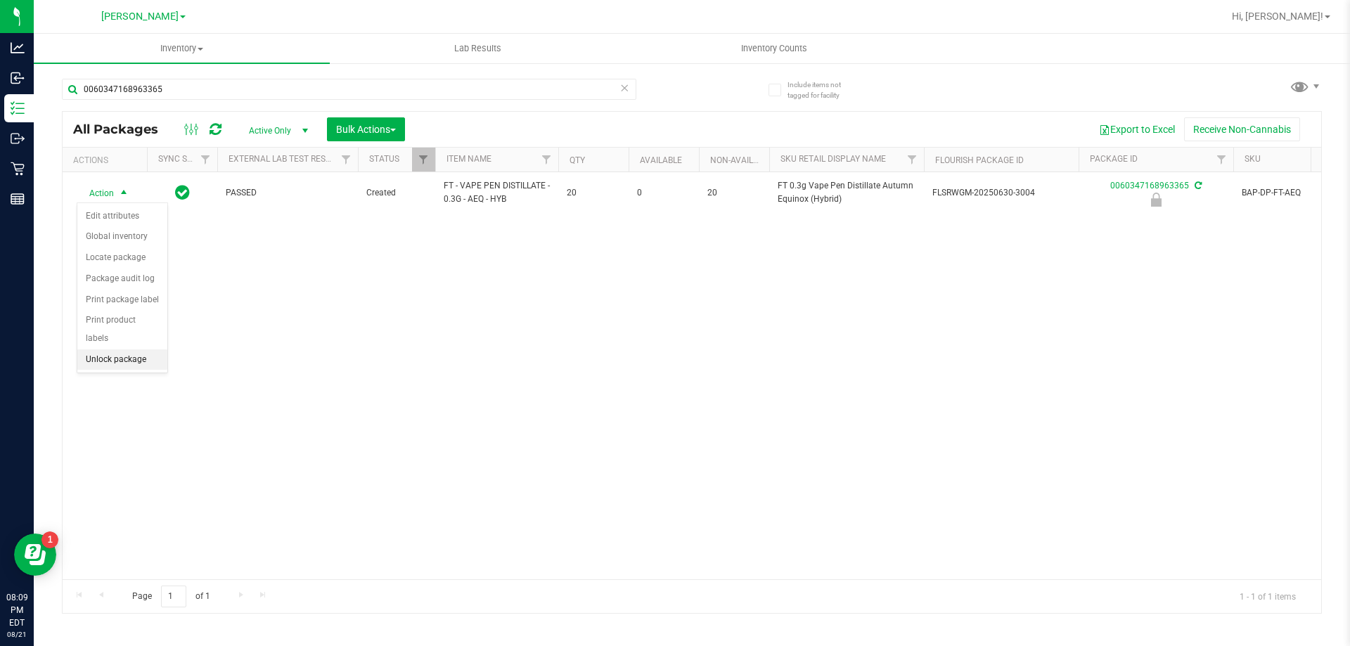
click at [112, 349] on li "Unlock package" at bounding box center [122, 359] width 90 height 21
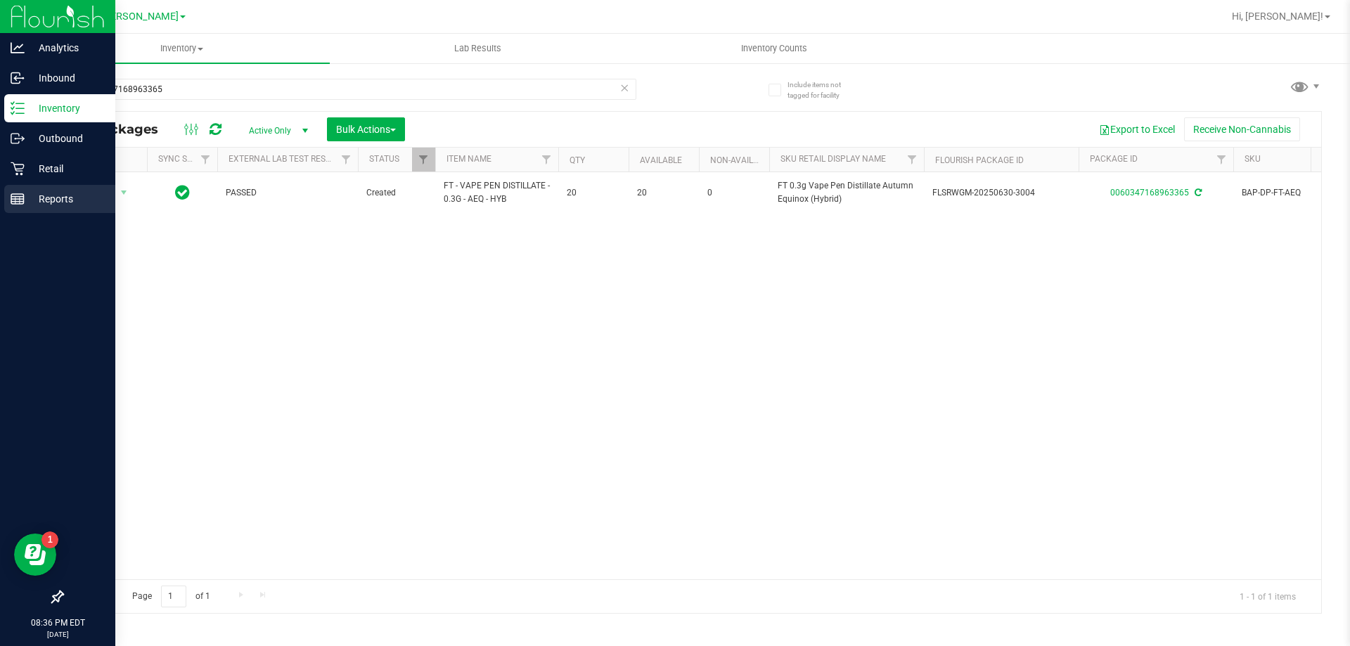
click at [32, 198] on p "Reports" at bounding box center [67, 199] width 84 height 17
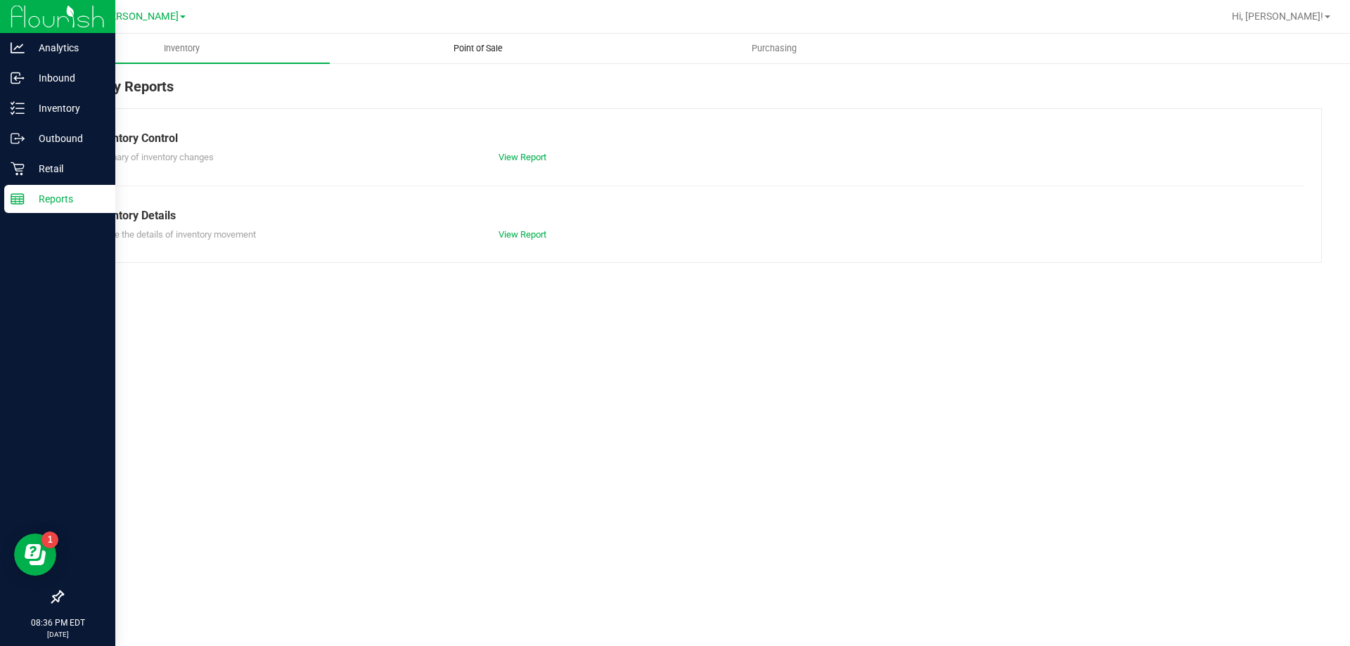
click at [493, 49] on span "Point of Sale" at bounding box center [478, 48] width 87 height 13
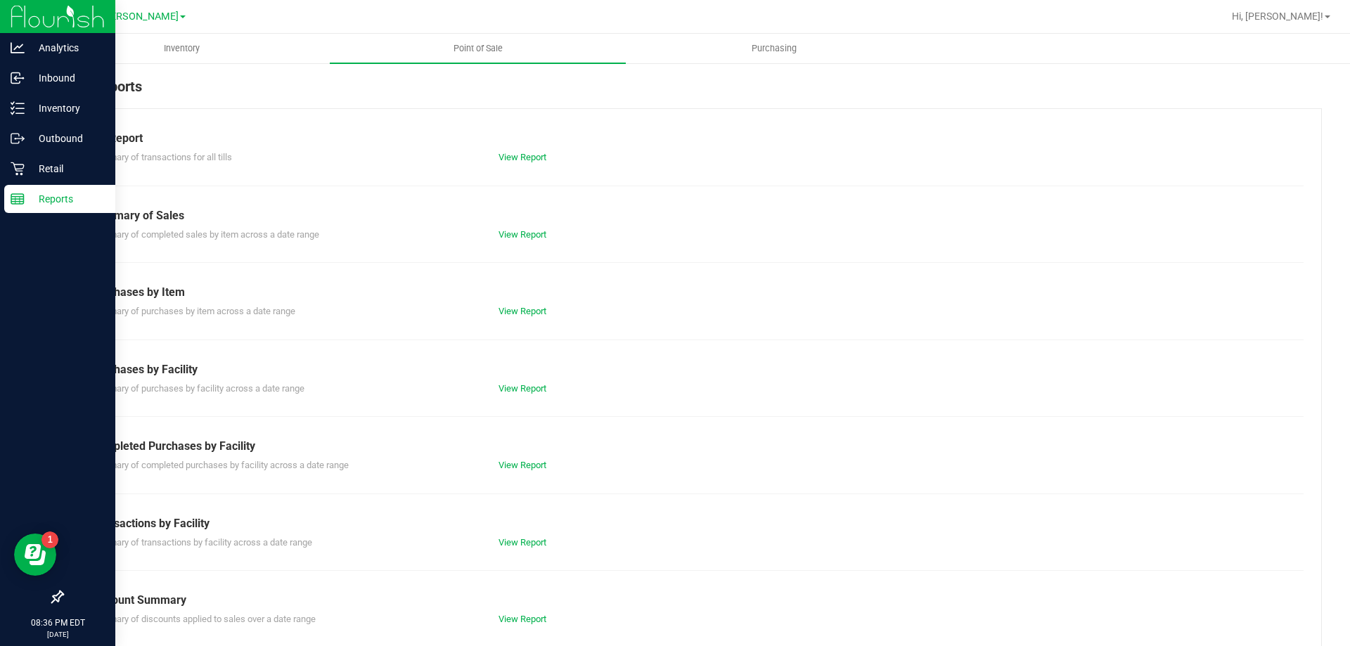
click at [522, 164] on div "View Report" at bounding box center [692, 157] width 408 height 14
click at [543, 155] on link "View Report" at bounding box center [522, 157] width 48 height 11
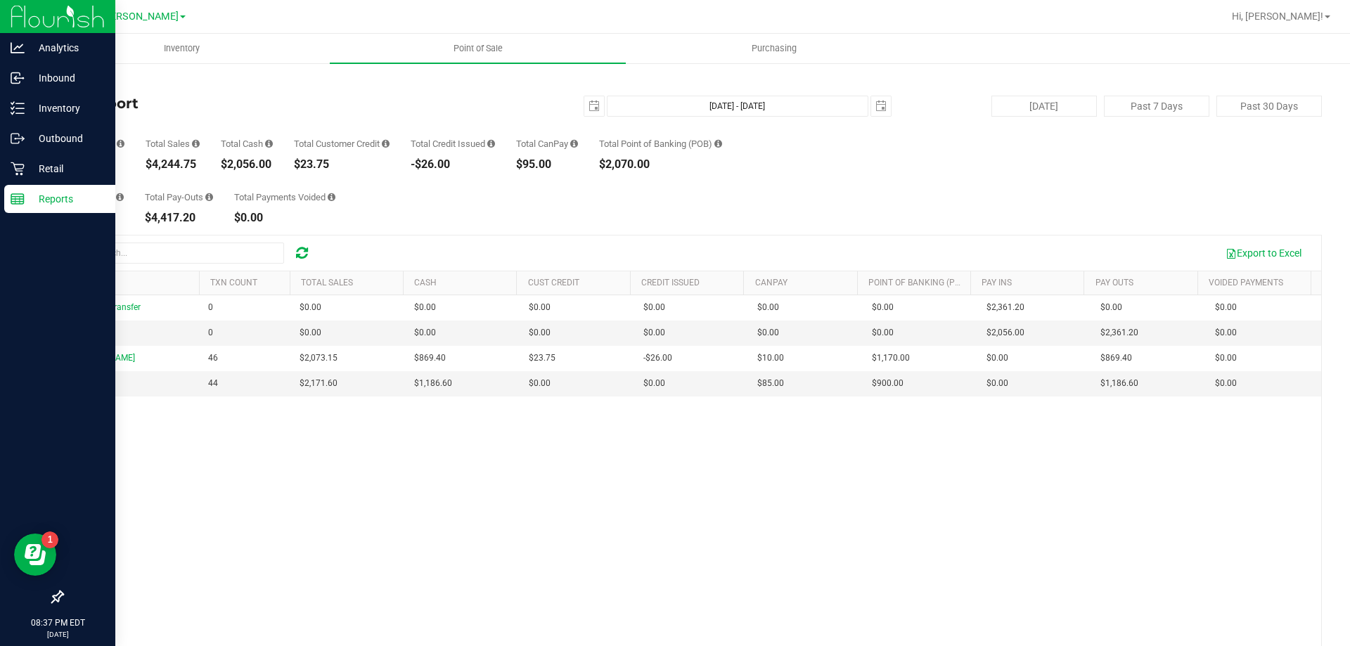
click at [191, 160] on div "$4,244.75" at bounding box center [173, 164] width 54 height 11
copy div "4,244.75"
click at [588, 109] on span "select" at bounding box center [593, 106] width 11 height 11
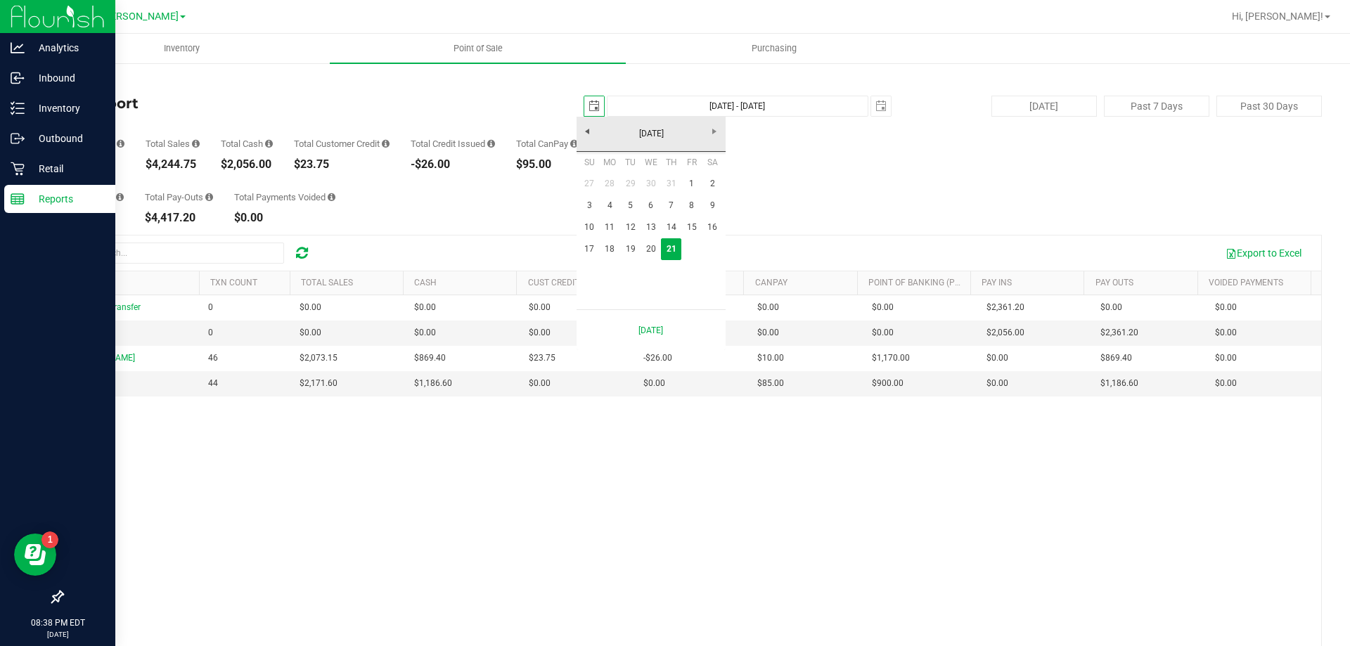
scroll to position [0, 35]
click at [595, 250] on link "17" at bounding box center [589, 249] width 20 height 22
type input "2025-08-17"
type input "Aug 17, 2025 - Aug 21, 2025"
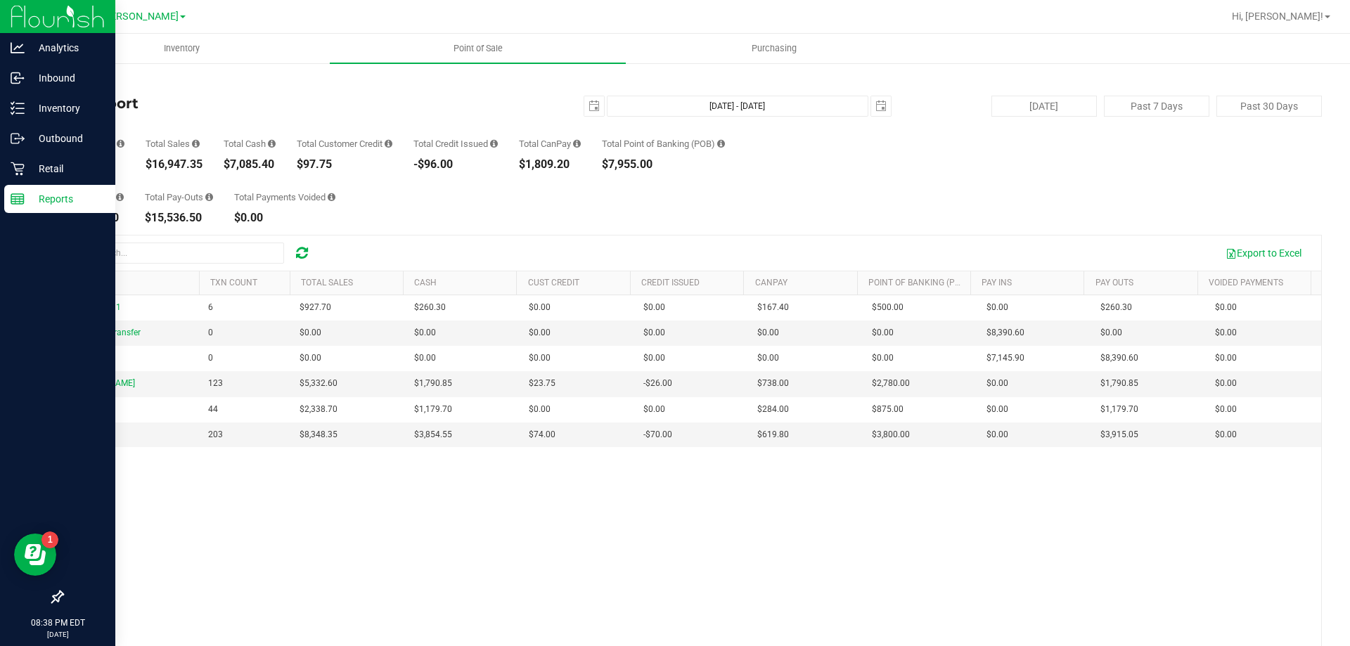
click at [165, 165] on div "$16,947.35" at bounding box center [174, 164] width 57 height 11
copy div "16,947.35"
click at [565, 101] on div "2025-08-17 Aug 17, 2025 - Aug 21, 2025 2025-08-21" at bounding box center [686, 106] width 430 height 21
click at [574, 105] on div "2025-08-17 Aug 17, 2025 - Aug 21, 2025 2025-08-21" at bounding box center [686, 106] width 430 height 21
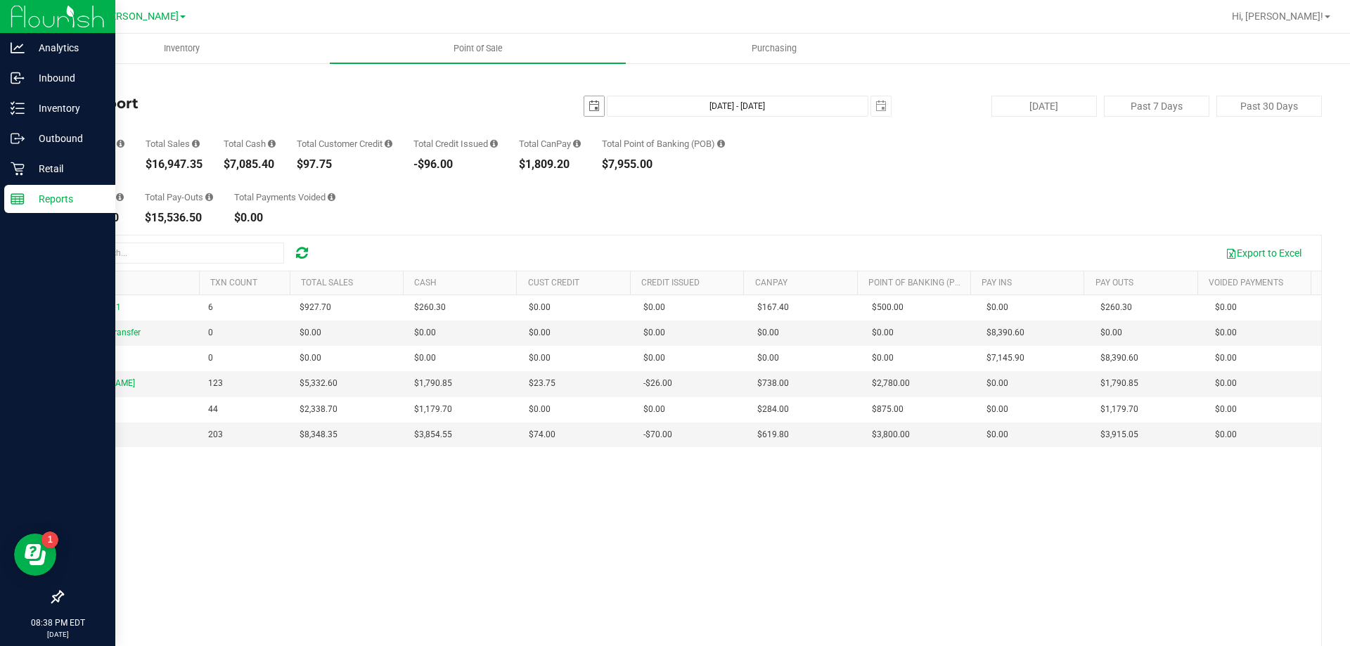
click at [592, 109] on span "select" at bounding box center [593, 106] width 11 height 11
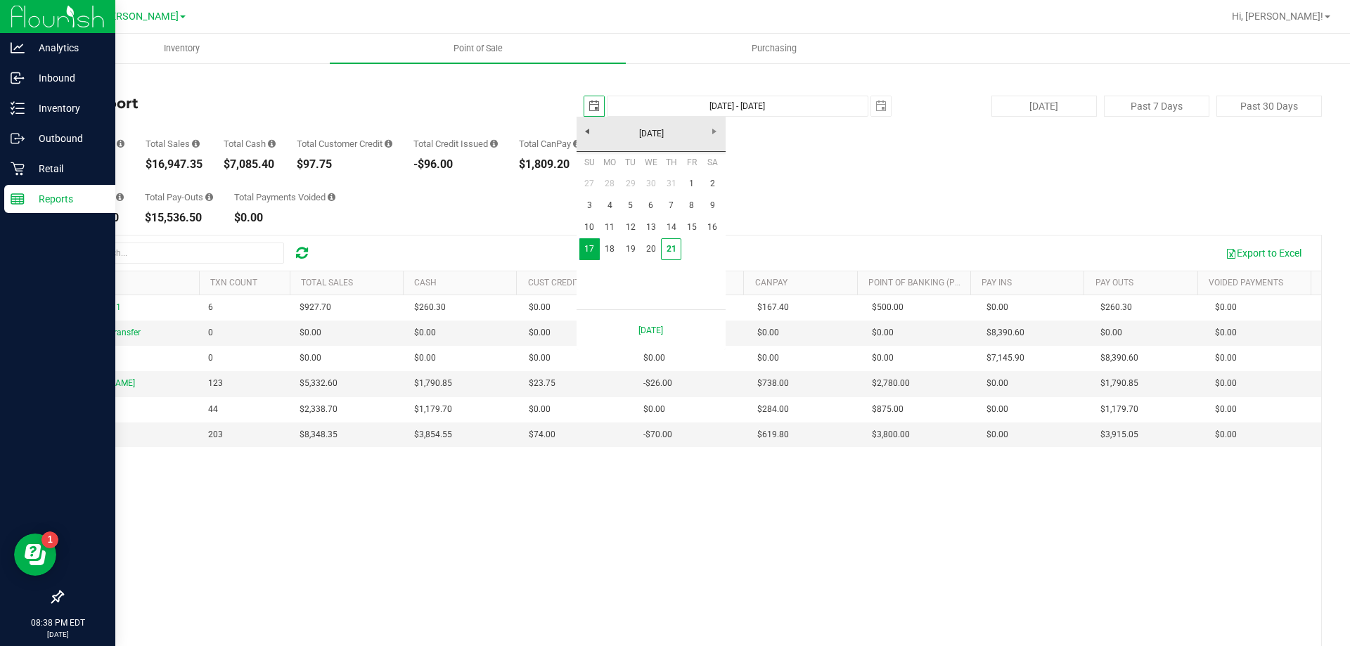
scroll to position [0, 35]
click at [697, 180] on link "1" at bounding box center [691, 184] width 20 height 22
type input "2025-08-01"
type input "Aug 1, 2025 - Aug 21, 2025"
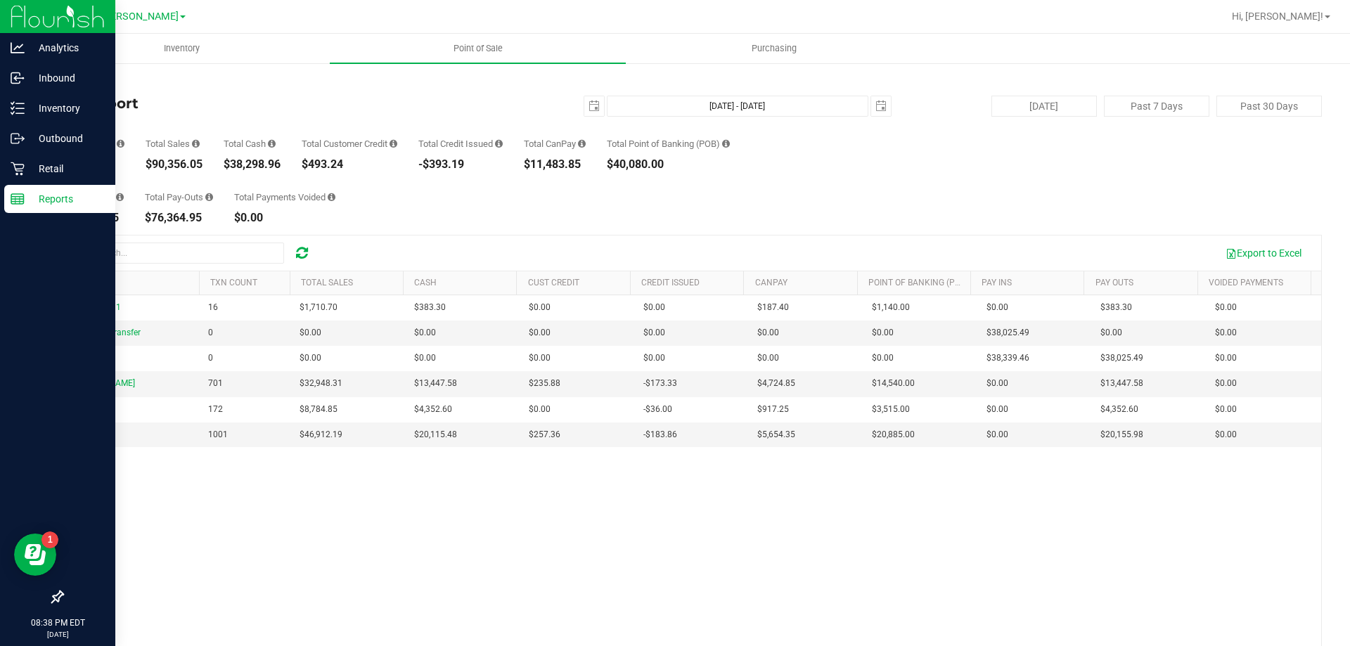
click at [188, 157] on div "Total Sales $90,356.05" at bounding box center [174, 154] width 57 height 31
copy div "90,356.05"
click at [499, 60] on uib-tab-heading "Point of Sale" at bounding box center [478, 49] width 296 height 30
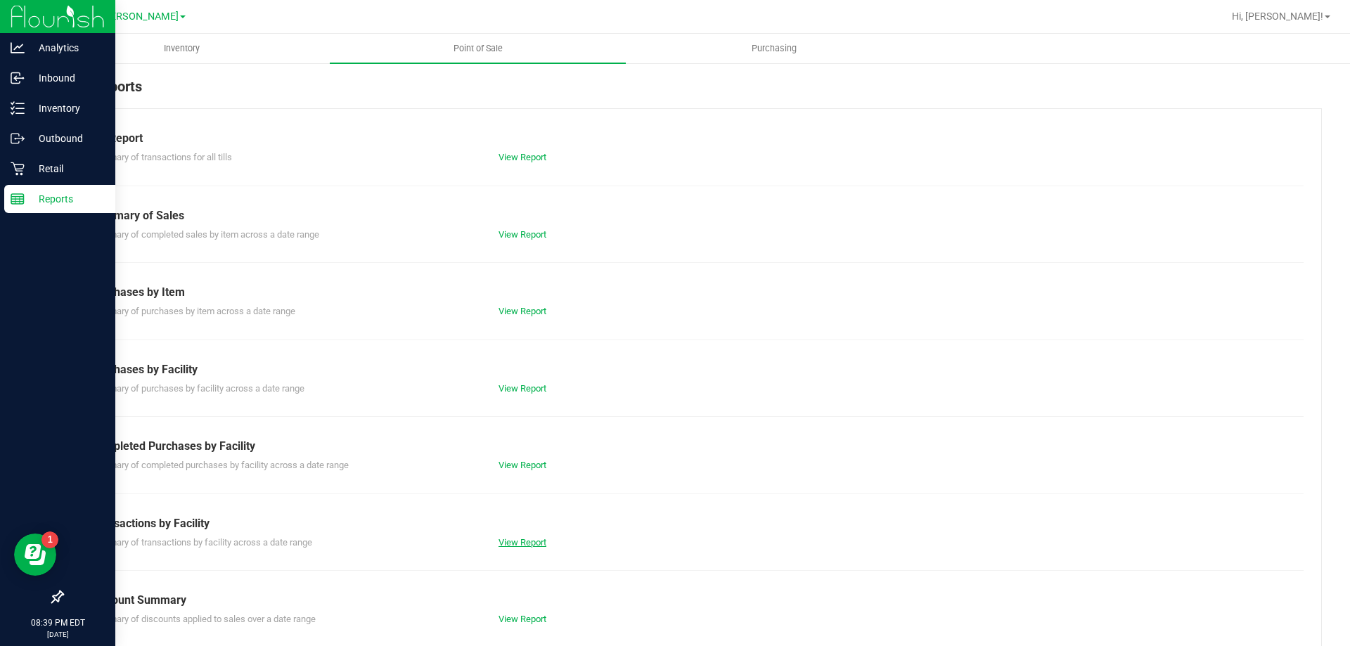
click at [505, 545] on link "View Report" at bounding box center [522, 542] width 48 height 11
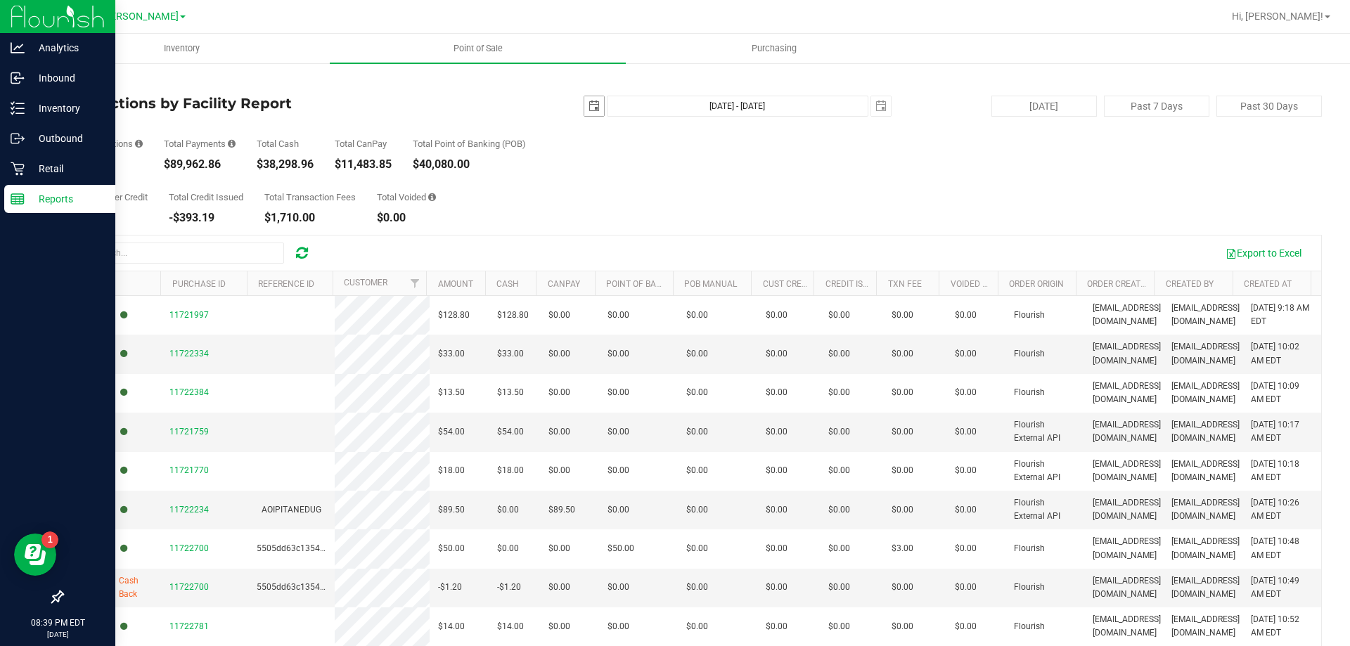
click at [593, 110] on span "select" at bounding box center [594, 106] width 20 height 20
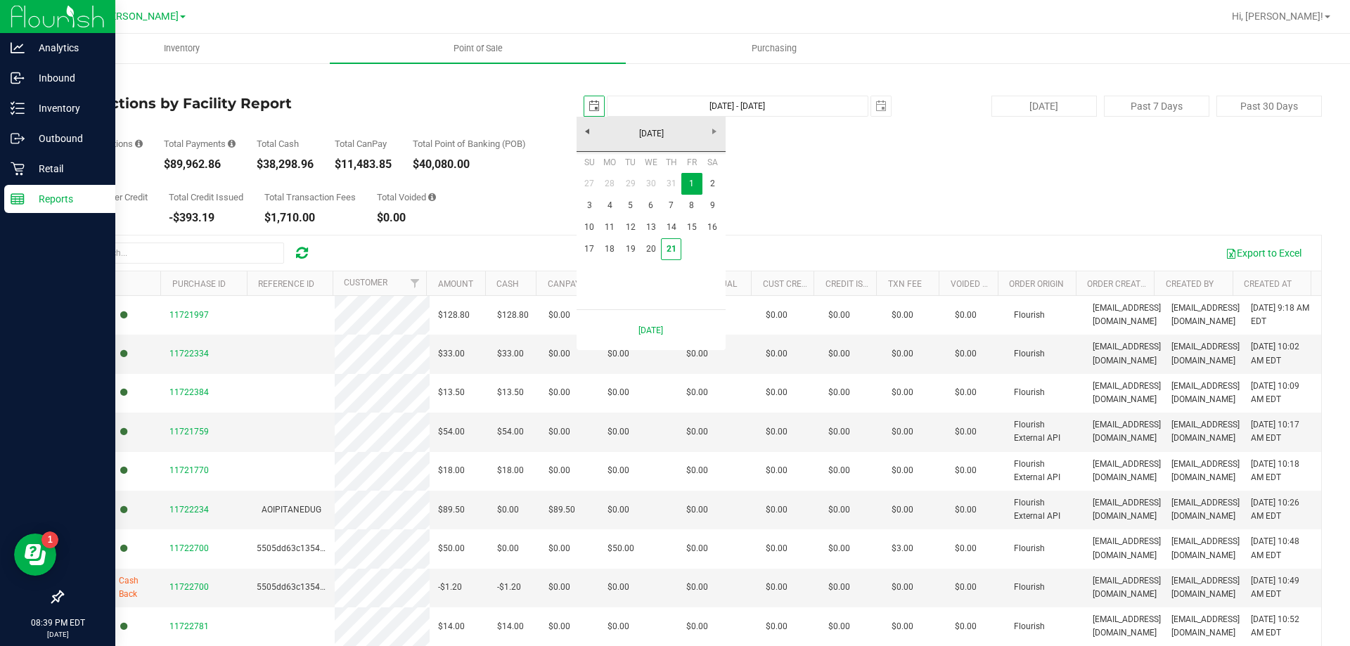
scroll to position [0, 35]
click at [664, 250] on link "21" at bounding box center [671, 249] width 20 height 22
type input "2025-08-21"
type input "Aug 21, 2025 - Aug 21, 2025"
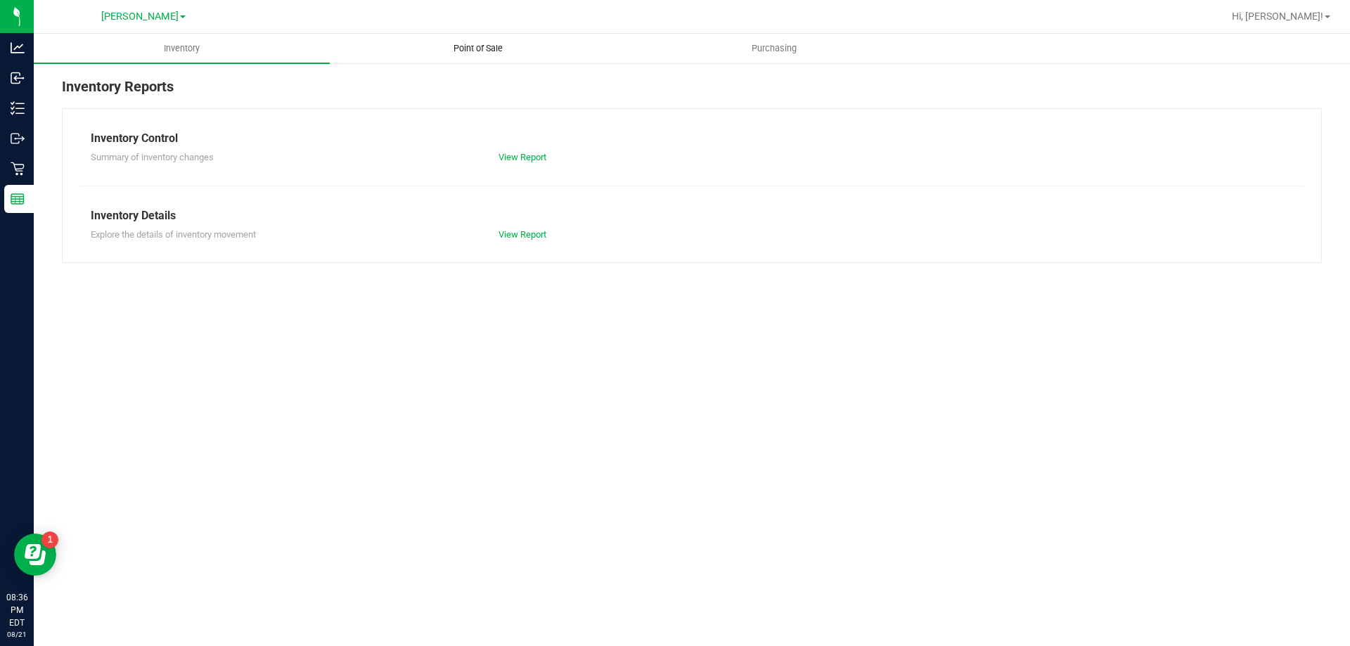
click at [475, 46] on span "Point of Sale" at bounding box center [478, 48] width 87 height 13
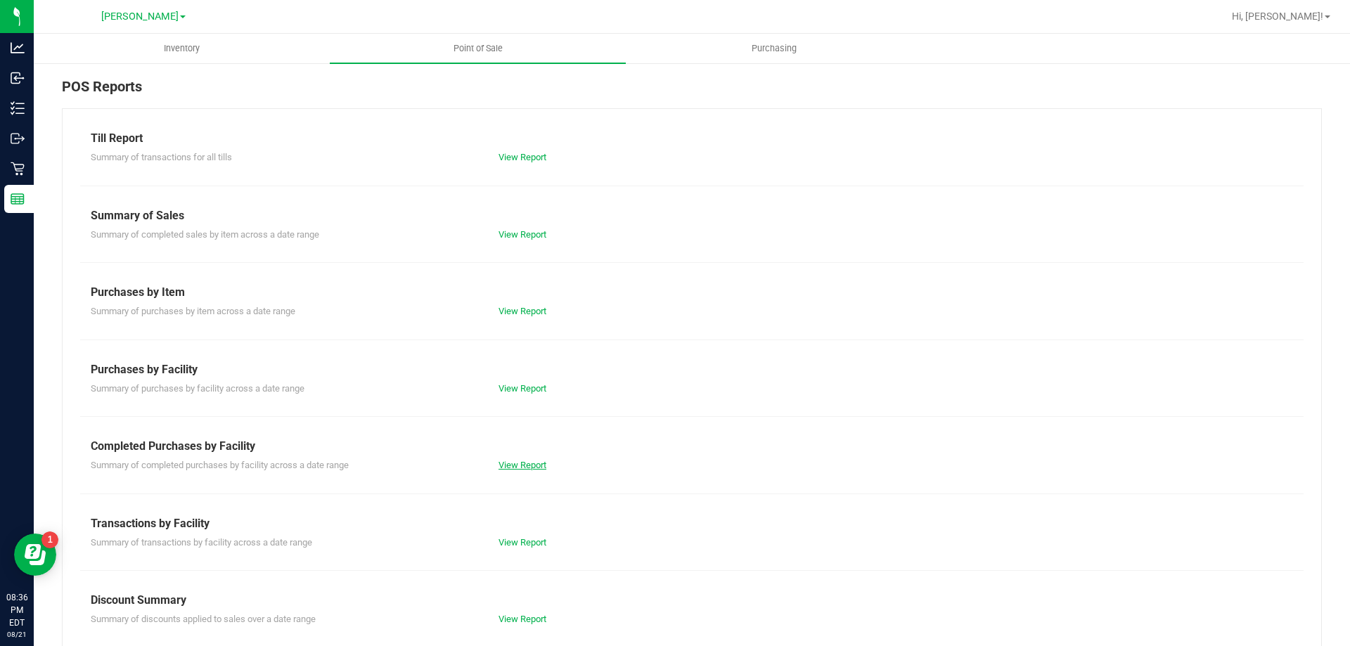
click at [539, 461] on link "View Report" at bounding box center [522, 465] width 48 height 11
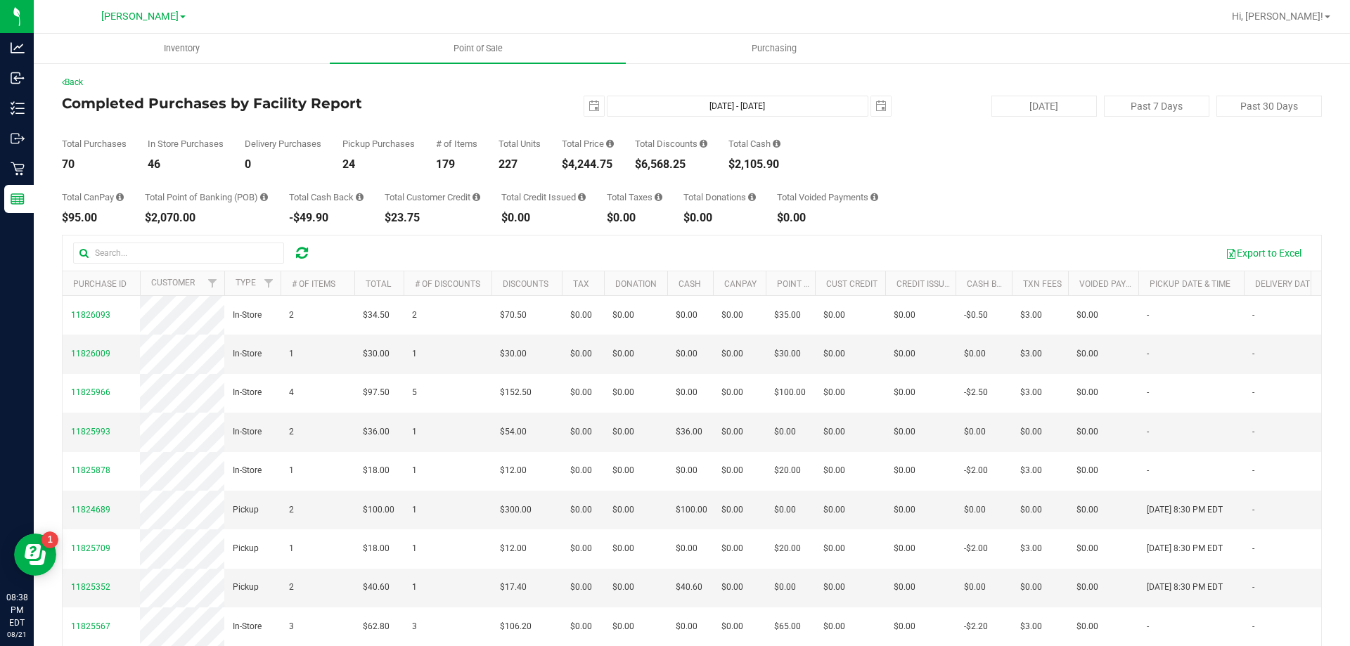
click at [674, 165] on div "$6,568.25" at bounding box center [671, 164] width 72 height 11
copy div "6,568.25"
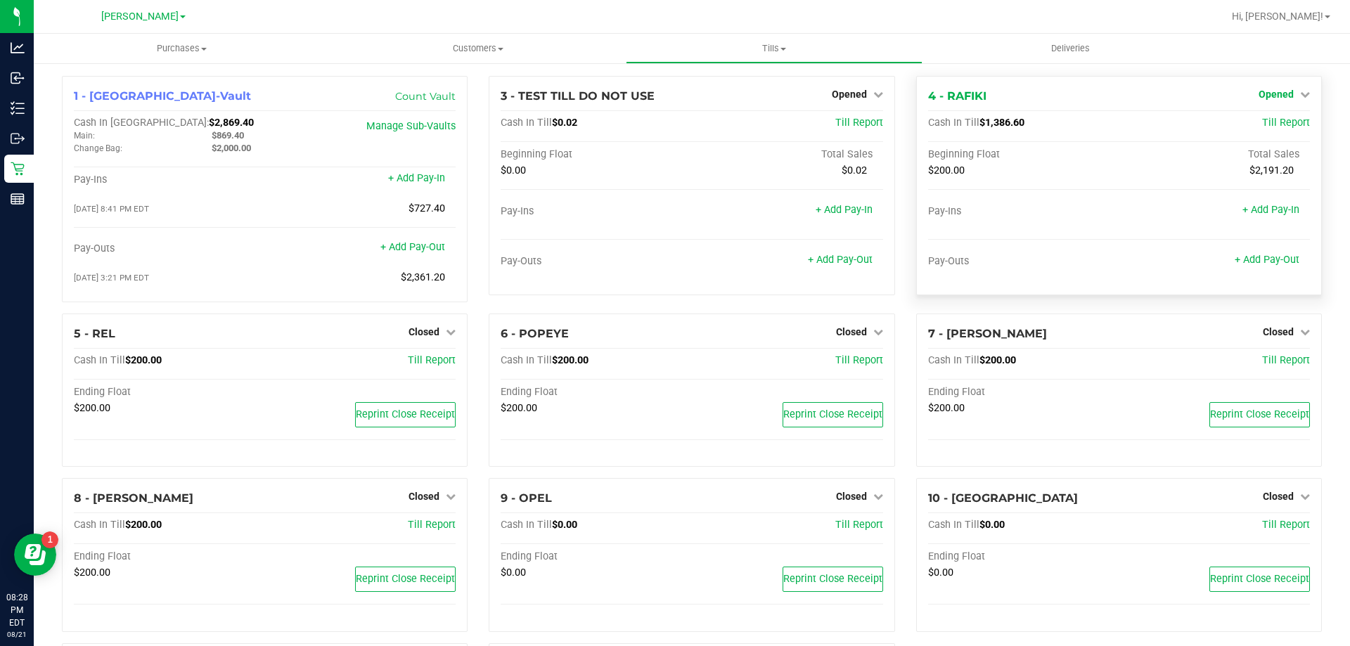
click at [1300, 94] on icon at bounding box center [1305, 94] width 10 height 10
click at [1278, 127] on link "Close Till" at bounding box center [1278, 123] width 38 height 11
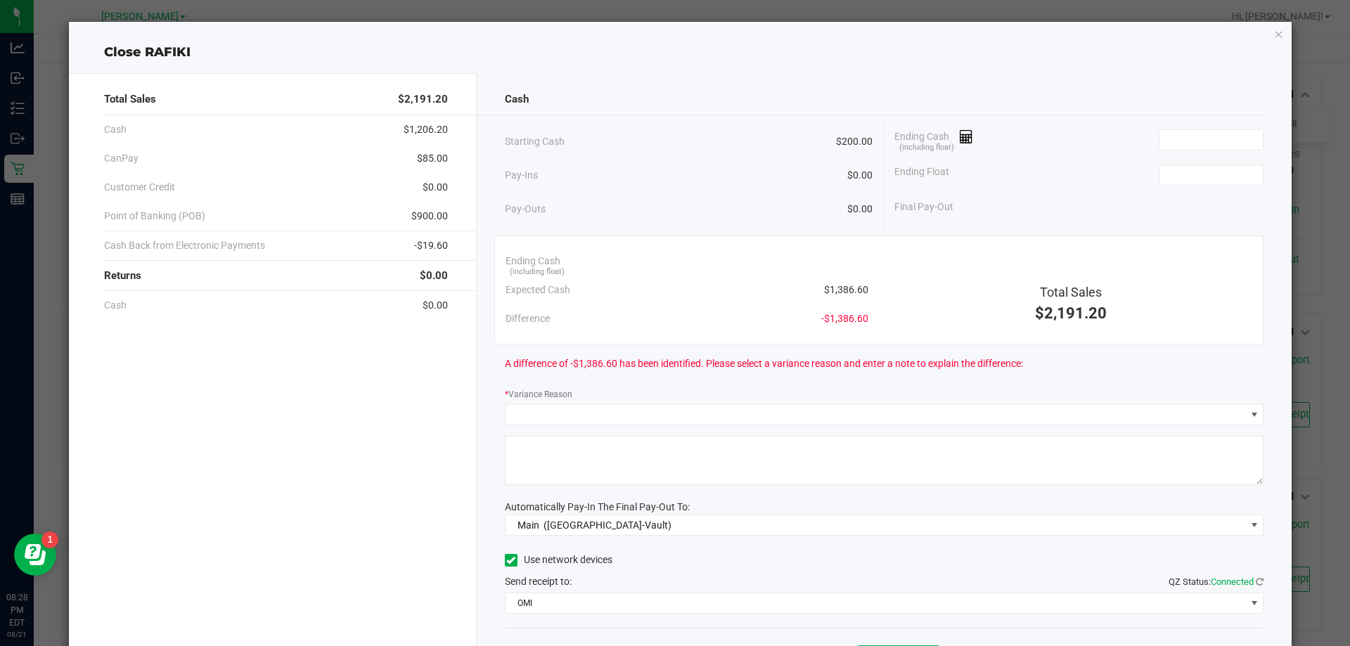
click at [832, 285] on span "$1,386.60" at bounding box center [846, 290] width 44 height 15
click at [1190, 141] on input at bounding box center [1210, 140] width 103 height 20
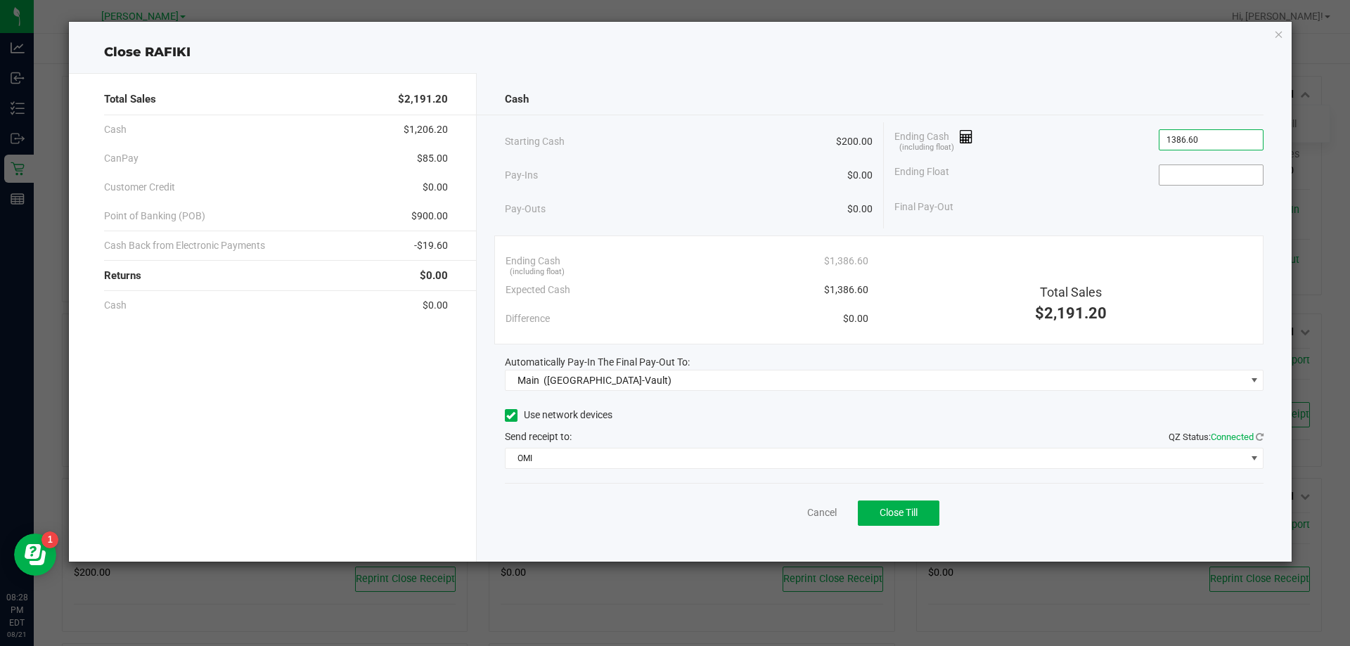
type input "$1,386.60"
click at [1168, 172] on input at bounding box center [1210, 175] width 103 height 20
type input "$200.00"
click at [661, 181] on div "Pay-Ins $0.00" at bounding box center [689, 175] width 368 height 29
click at [694, 169] on div "Pay-Ins $0.00" at bounding box center [689, 175] width 368 height 29
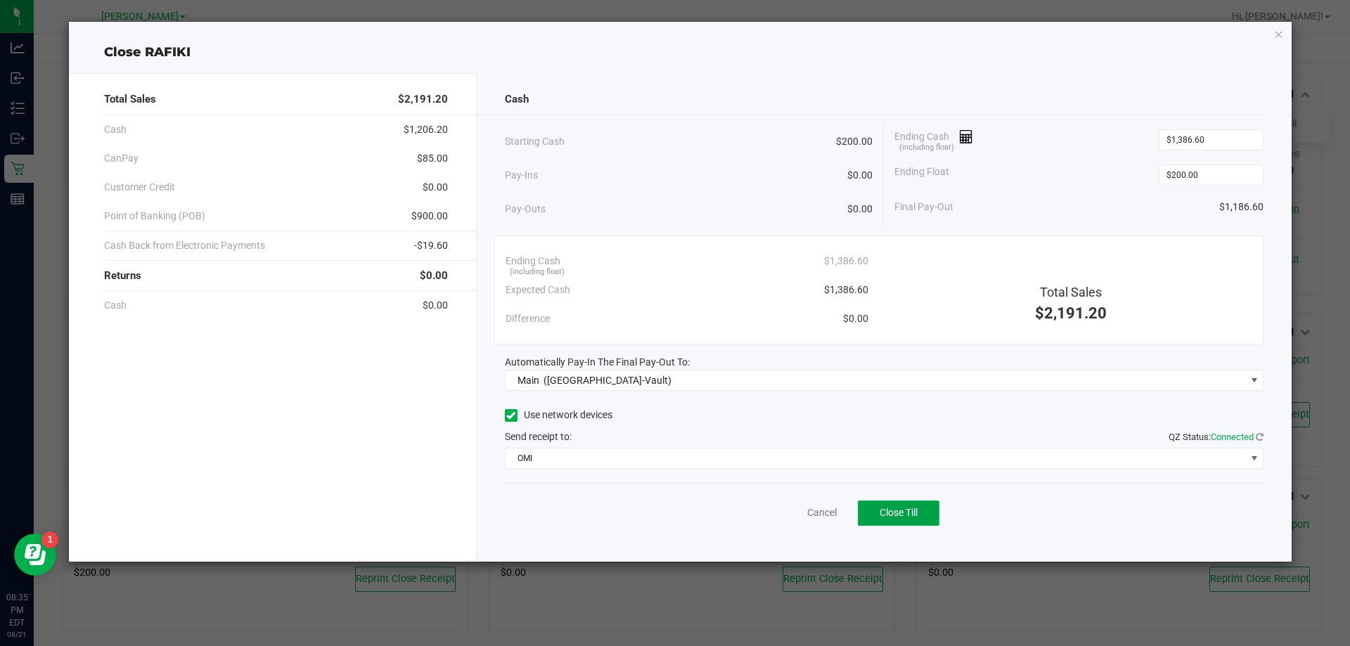
click at [911, 519] on button "Close Till" at bounding box center [899, 513] width 82 height 25
click at [789, 503] on div "Dismiss Reprint Closing Receipt" at bounding box center [884, 510] width 759 height 54
click at [789, 504] on div "Dismiss Reprint Closing Receipt" at bounding box center [884, 510] width 759 height 54
click at [788, 513] on link "Dismiss" at bounding box center [791, 513] width 34 height 15
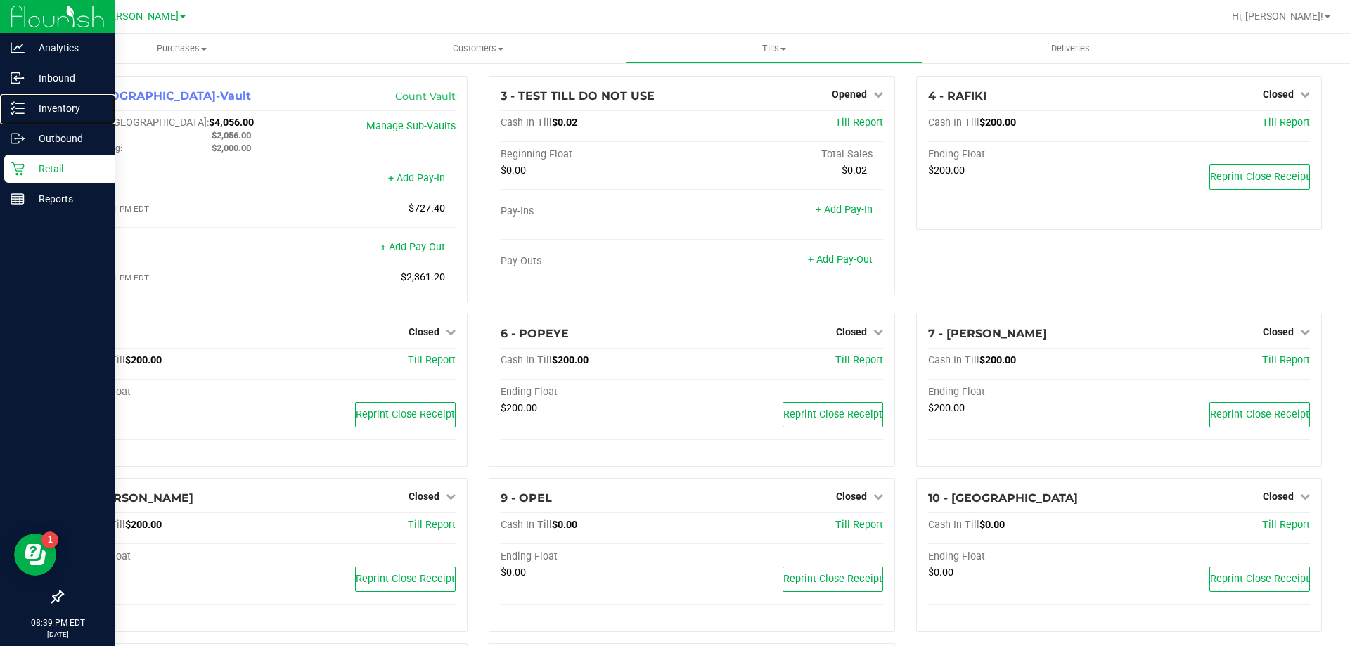
drag, startPoint x: 27, startPoint y: 109, endPoint x: 49, endPoint y: 301, distance: 193.1
click at [28, 109] on p "Inventory" at bounding box center [67, 108] width 84 height 17
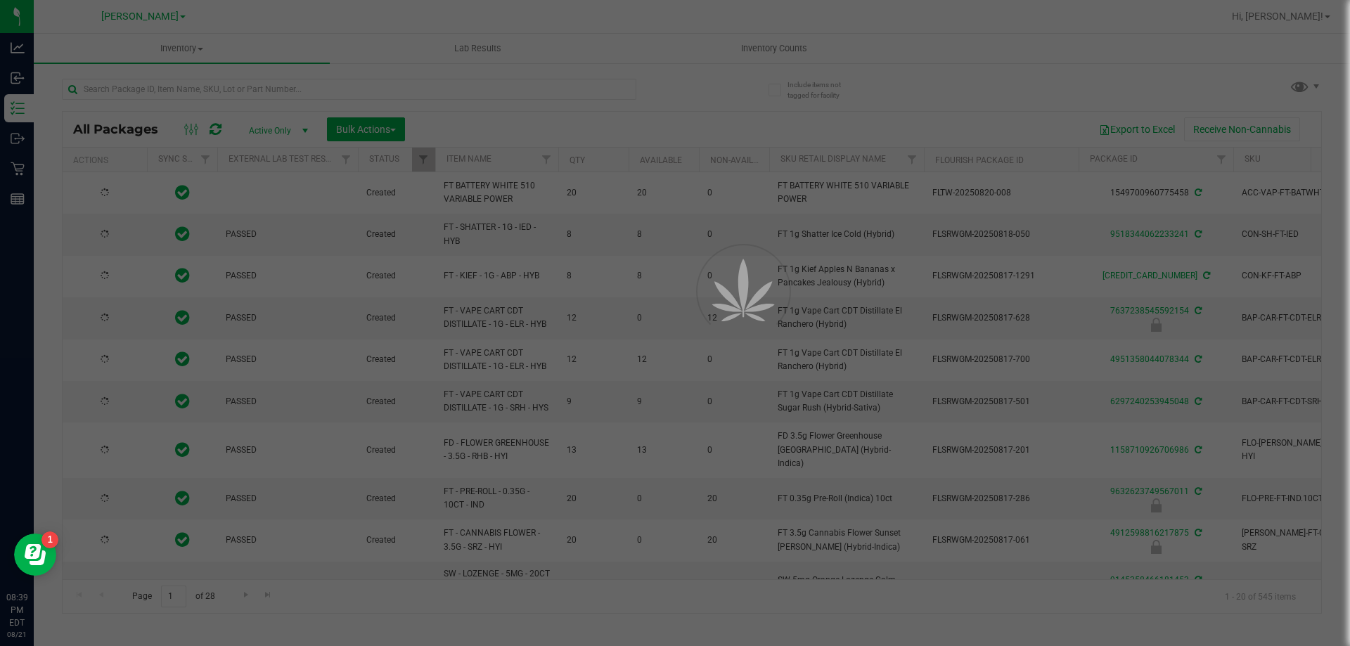
type input "2026-02-15"
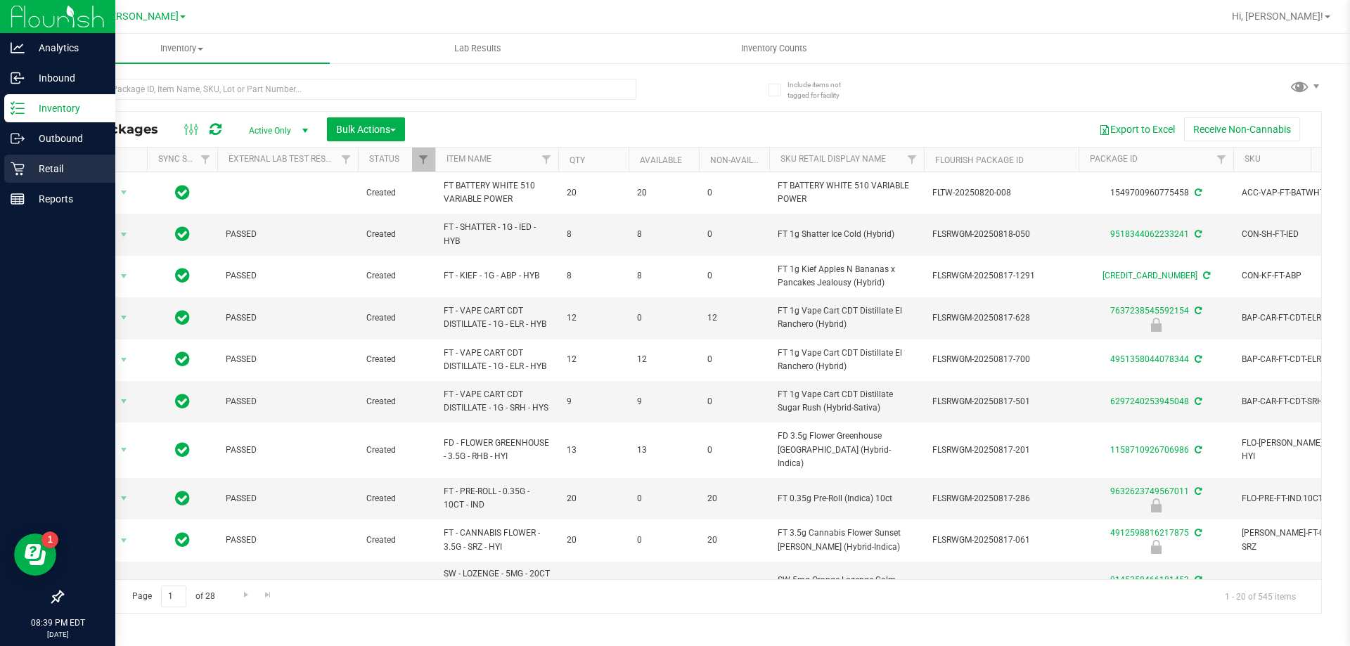
click at [38, 166] on p "Retail" at bounding box center [67, 168] width 84 height 17
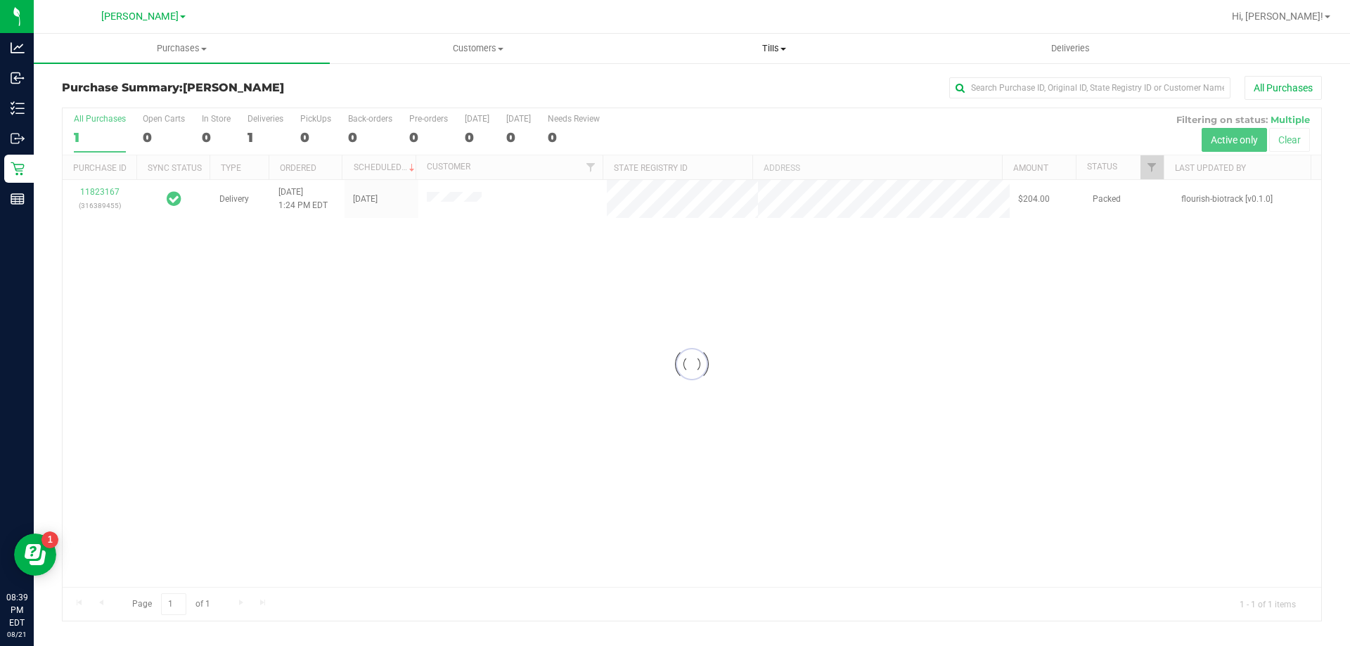
click at [765, 46] on span "Tills" at bounding box center [773, 48] width 295 height 13
click at [724, 109] on li "Reconcile e-payments" at bounding box center [774, 102] width 296 height 17
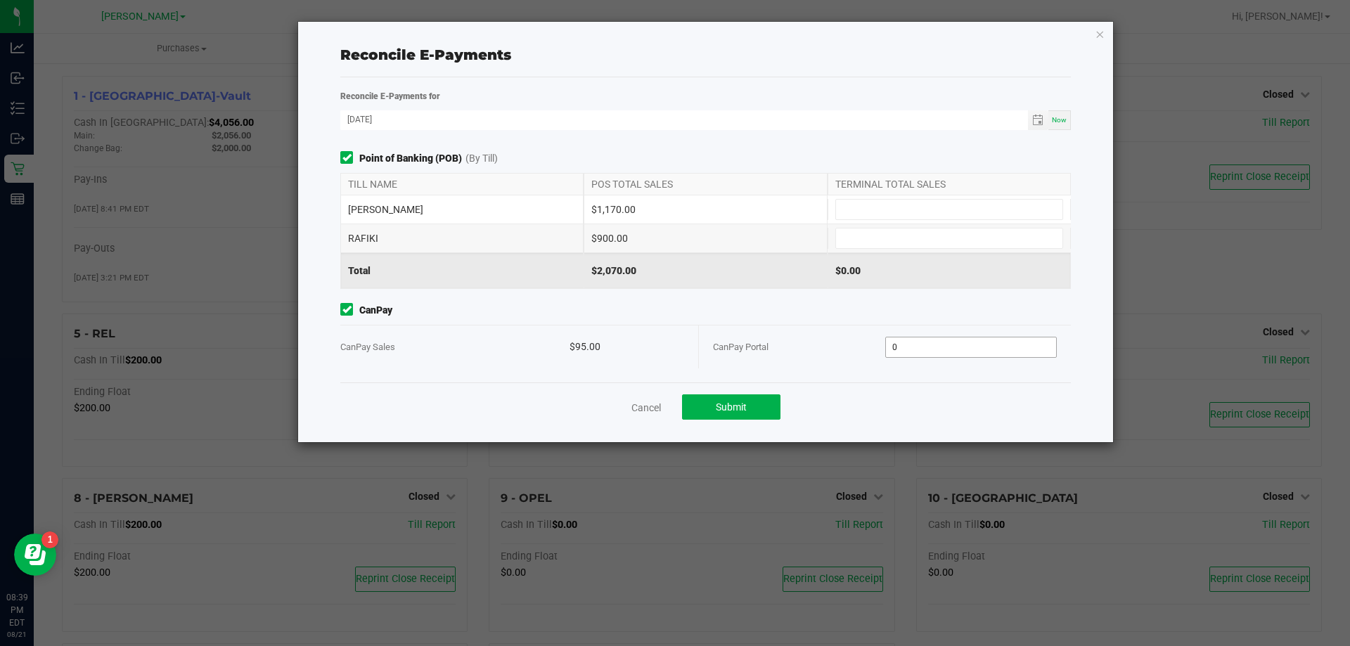
click at [908, 349] on input "0" at bounding box center [971, 347] width 171 height 20
type input "$95.00"
click at [745, 335] on div "CanPay Portal" at bounding box center [799, 347] width 172 height 43
click at [852, 205] on input at bounding box center [949, 210] width 226 height 20
type input "$1,170.00"
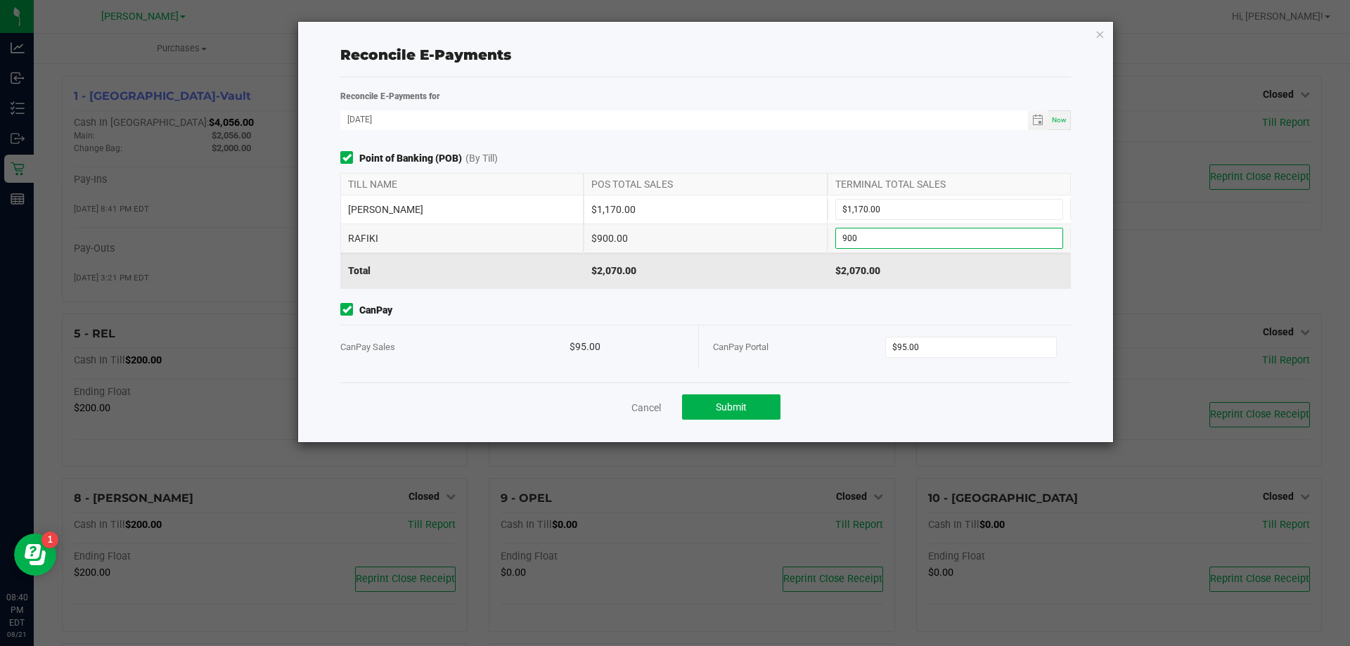
type input "$900.00"
click at [694, 288] on div "Total $2,070.00 $2,070.00" at bounding box center [705, 271] width 731 height 36
click at [719, 399] on button "Submit" at bounding box center [731, 406] width 98 height 25
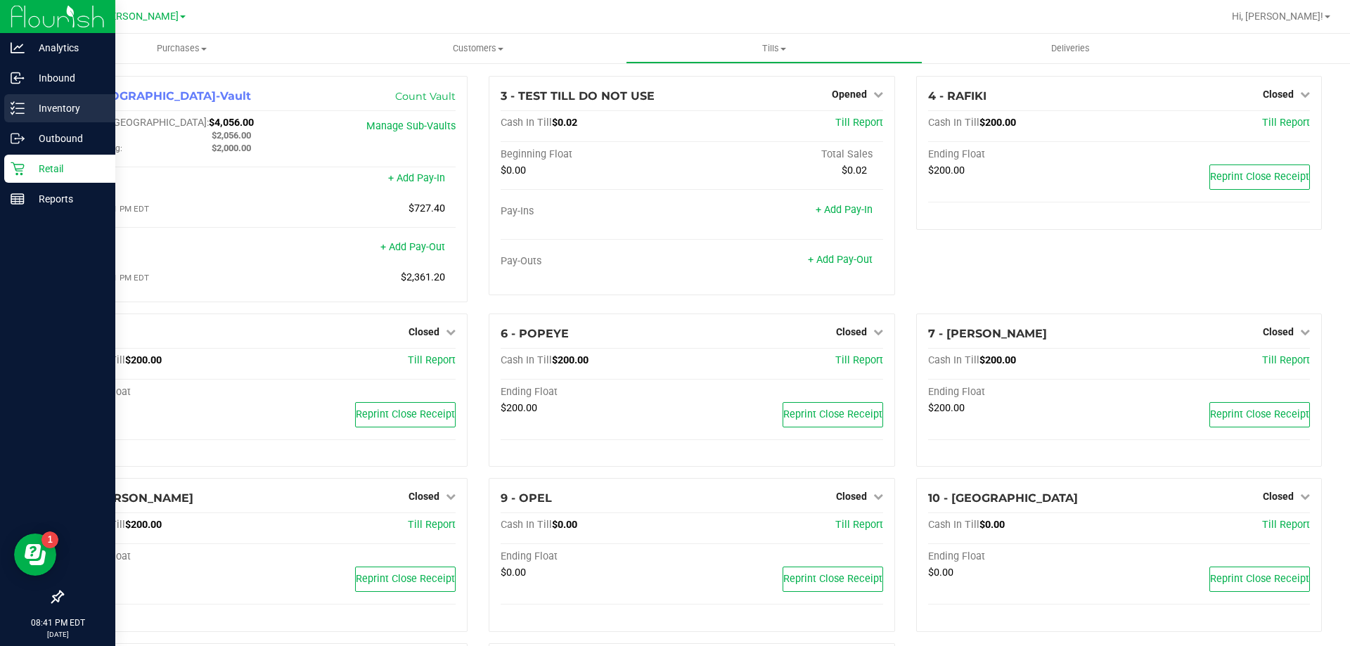
click at [19, 115] on icon at bounding box center [18, 108] width 14 height 14
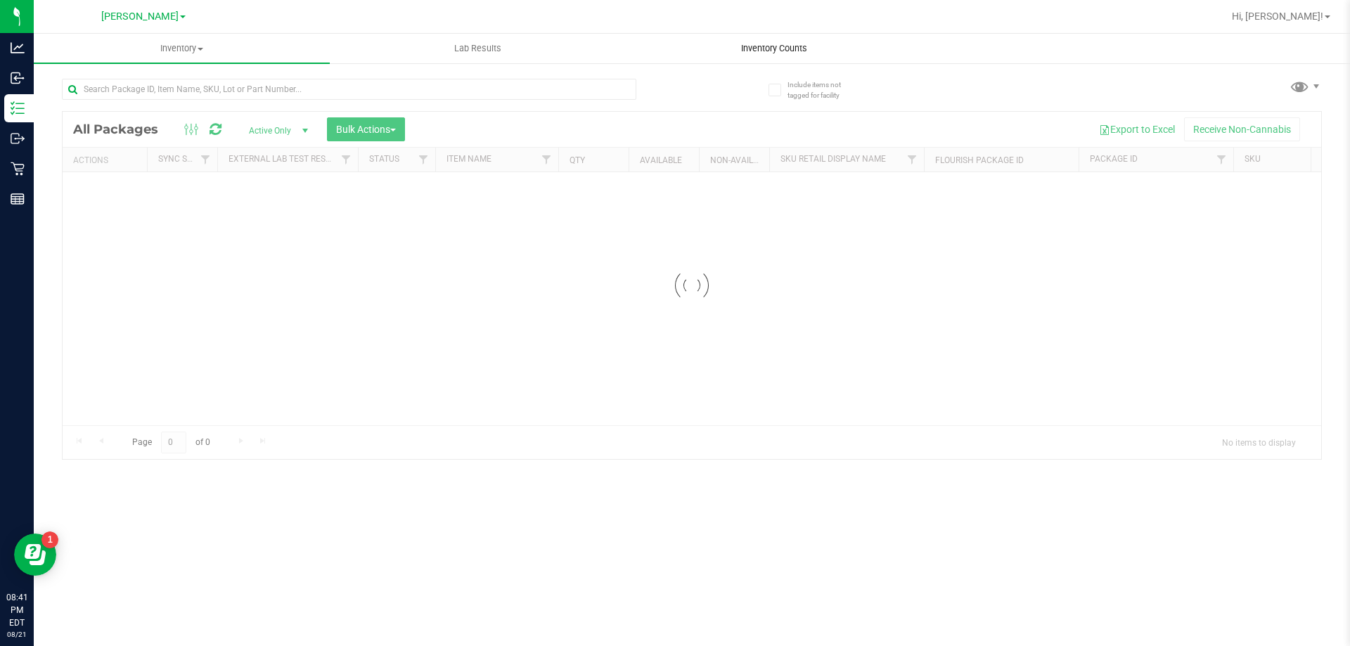
click at [779, 46] on div "Inventory All packages All inventory Waste log Create inventory Lab Results Inv…" at bounding box center [692, 340] width 1316 height 612
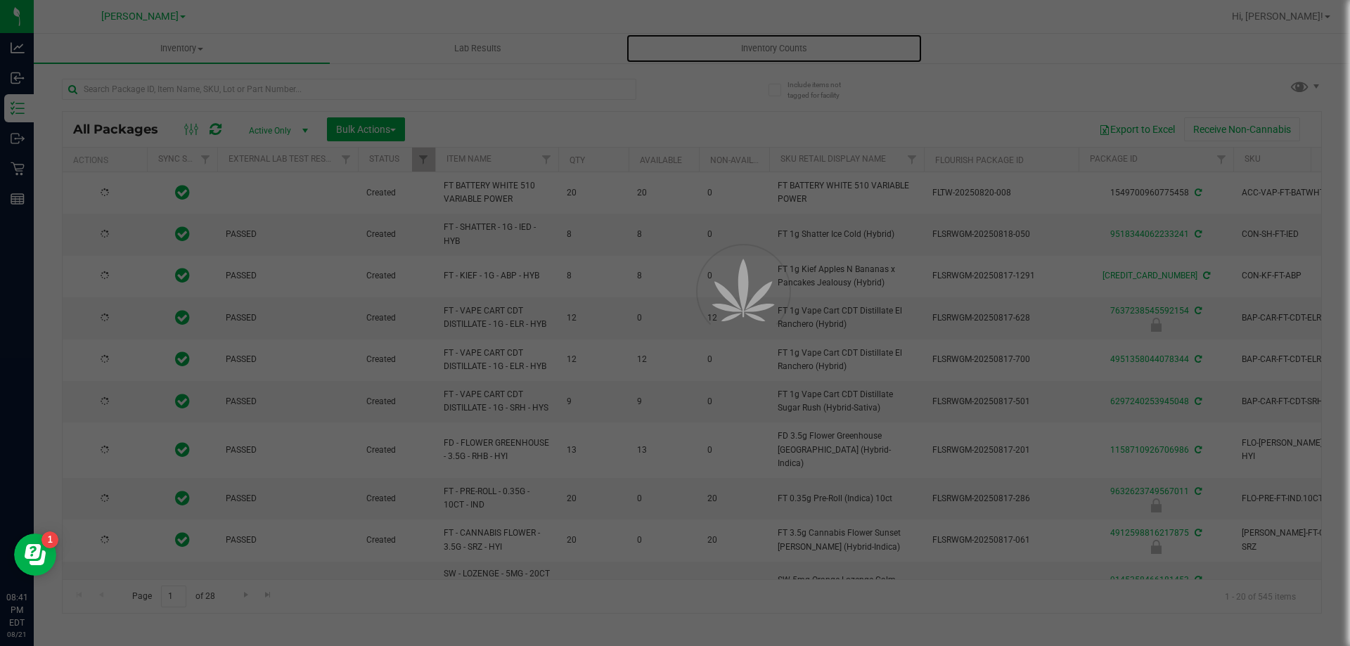
type input "2026-02-15"
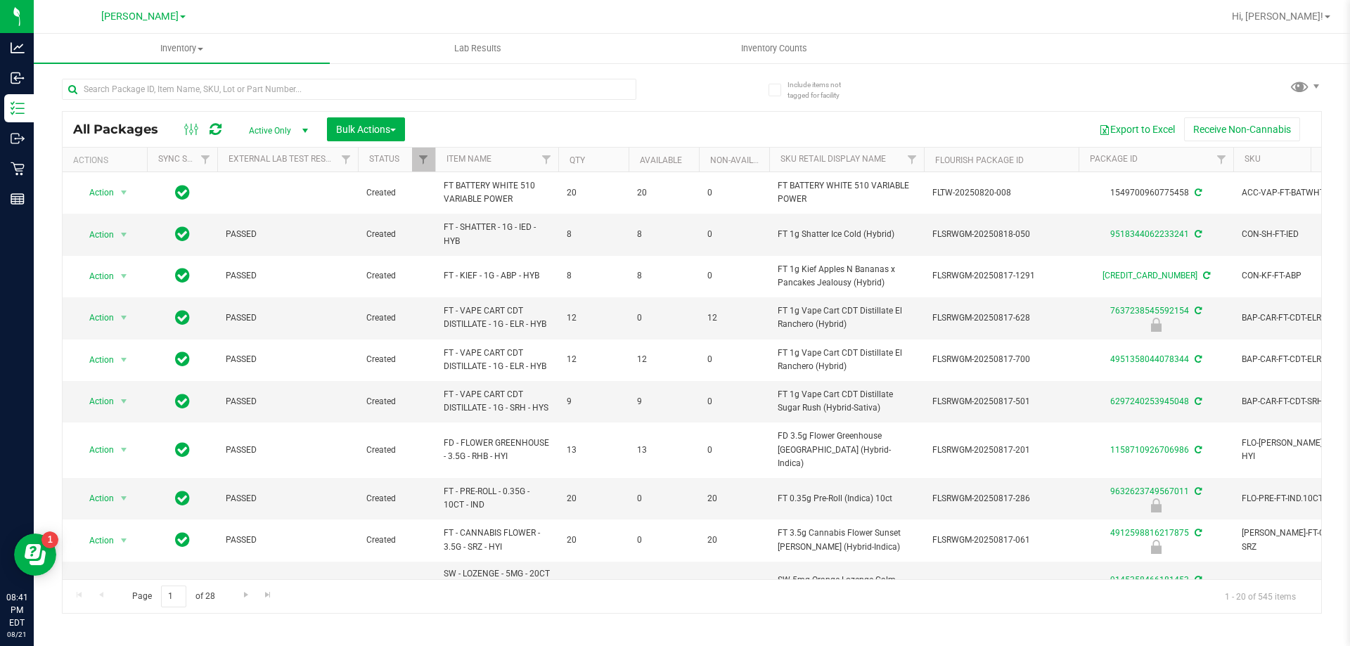
click at [749, 68] on div "All Packages Active Only Active Only Lab Samples Locked All External Internal B…" at bounding box center [692, 339] width 1260 height 548
click at [757, 49] on span "Inventory Counts" at bounding box center [774, 48] width 104 height 13
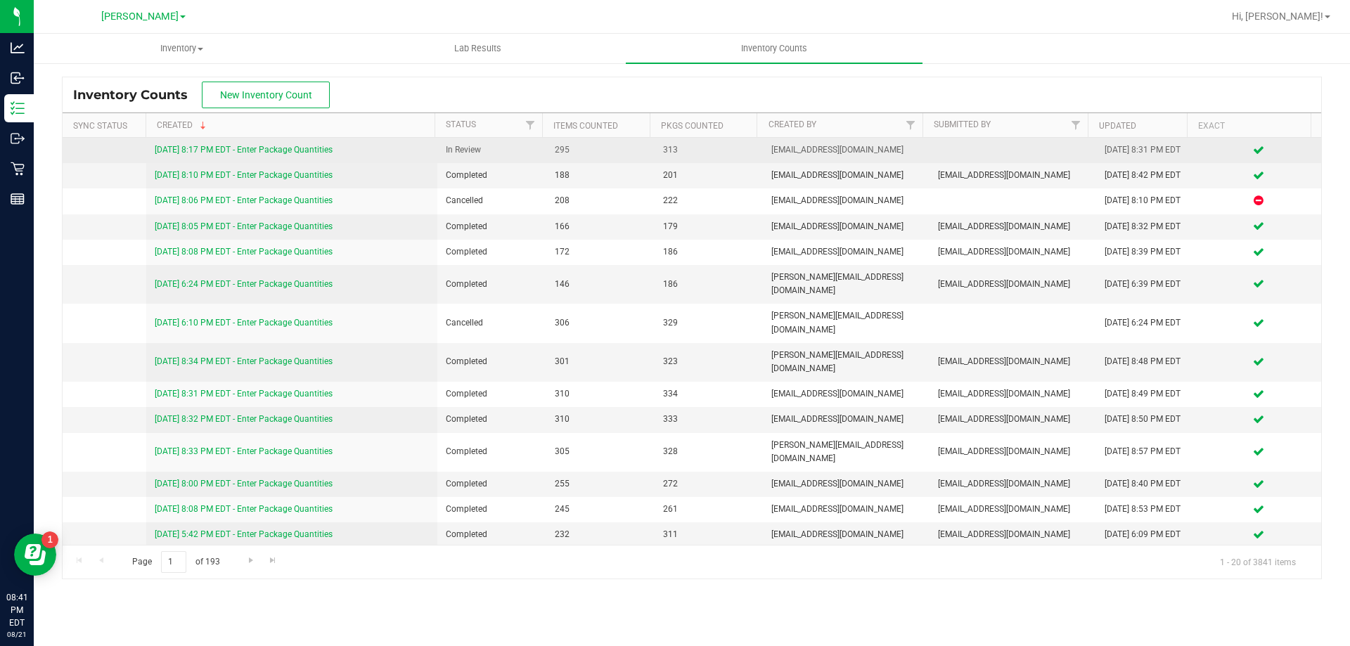
click at [238, 148] on link "8/21/25 8:17 PM EDT - Enter Package Quantities" at bounding box center [244, 150] width 178 height 10
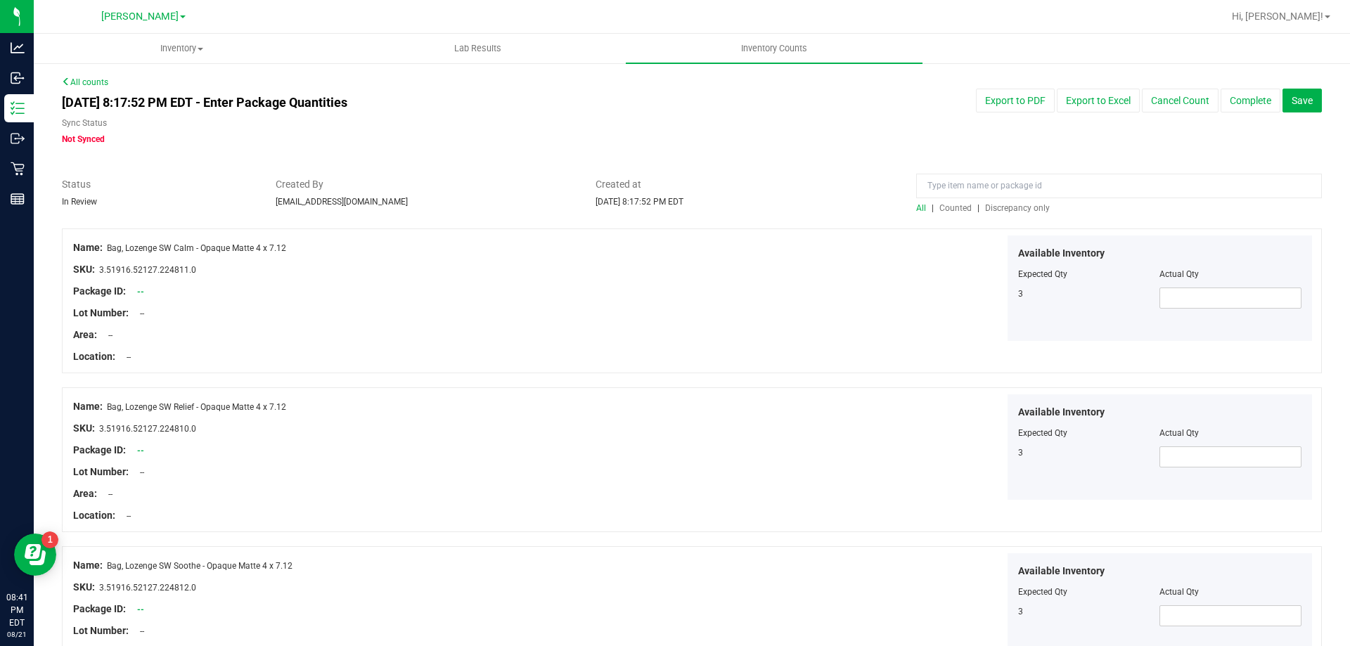
click at [1009, 200] on div at bounding box center [1119, 189] width 406 height 25
click at [1008, 203] on span "Discrepancy only" at bounding box center [1017, 208] width 65 height 10
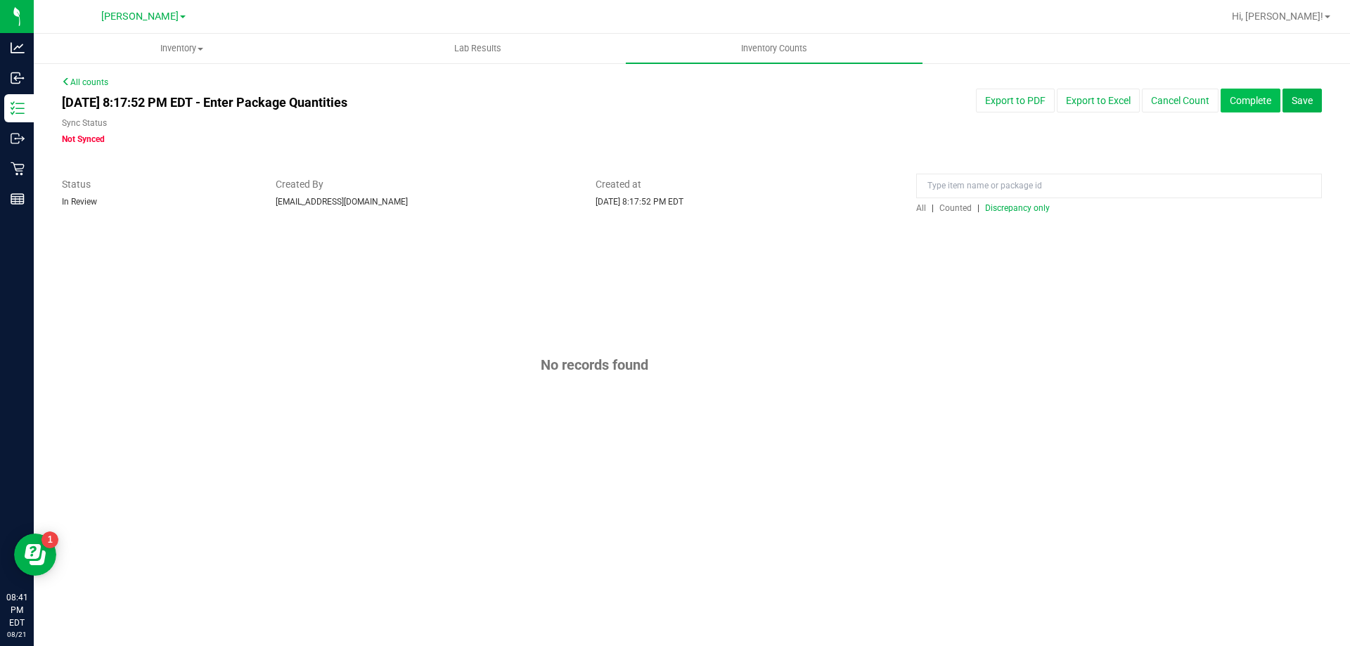
click at [1253, 95] on button "Complete" at bounding box center [1251, 101] width 60 height 24
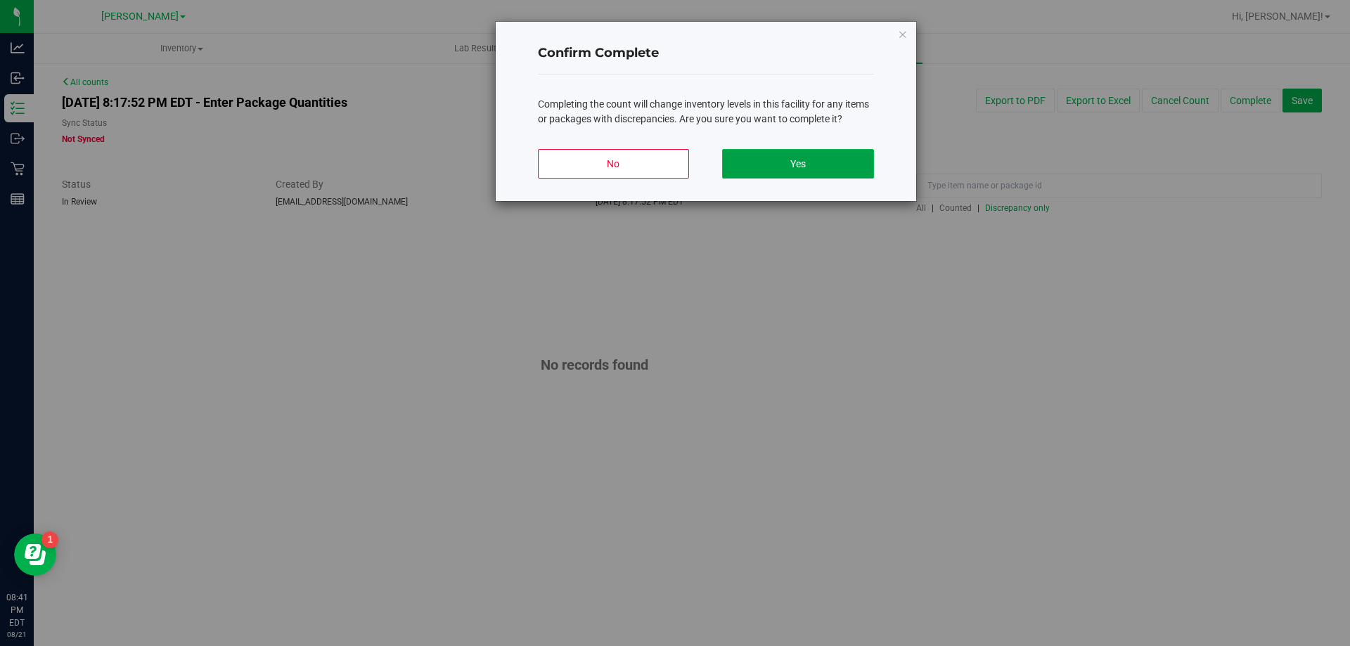
click at [855, 162] on button "Yes" at bounding box center [797, 164] width 151 height 30
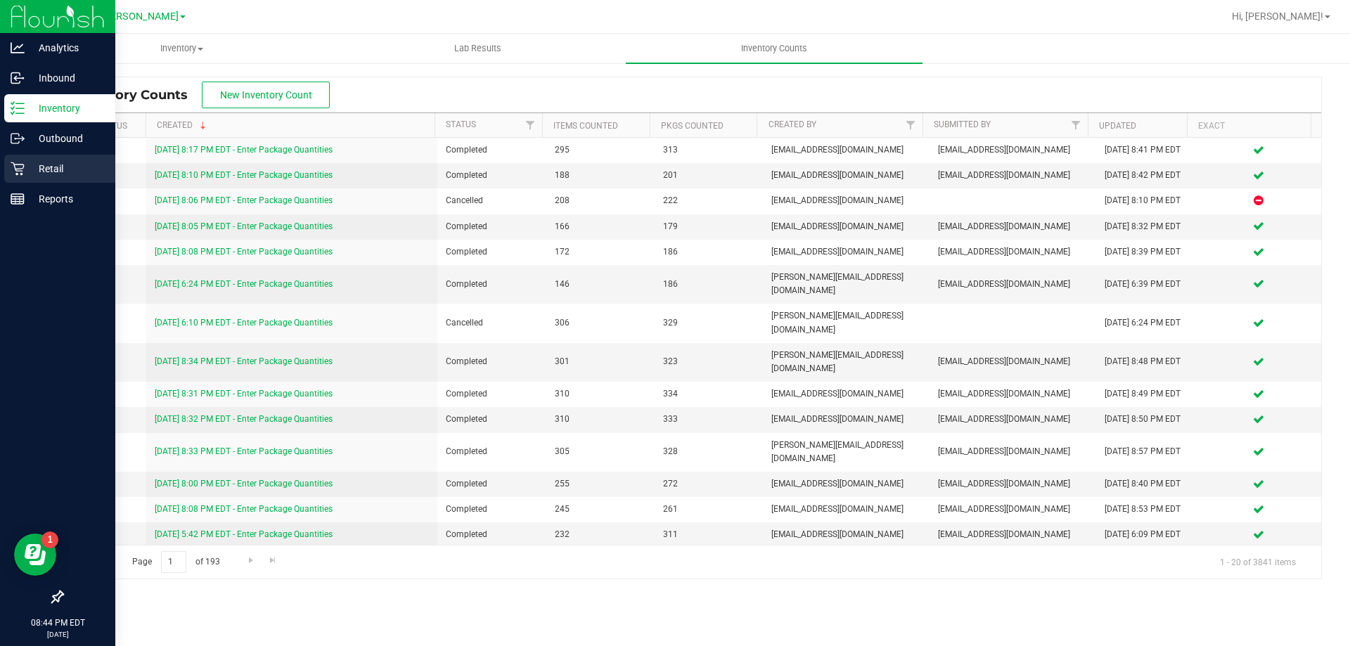
click at [39, 159] on div "Retail" at bounding box center [59, 169] width 111 height 28
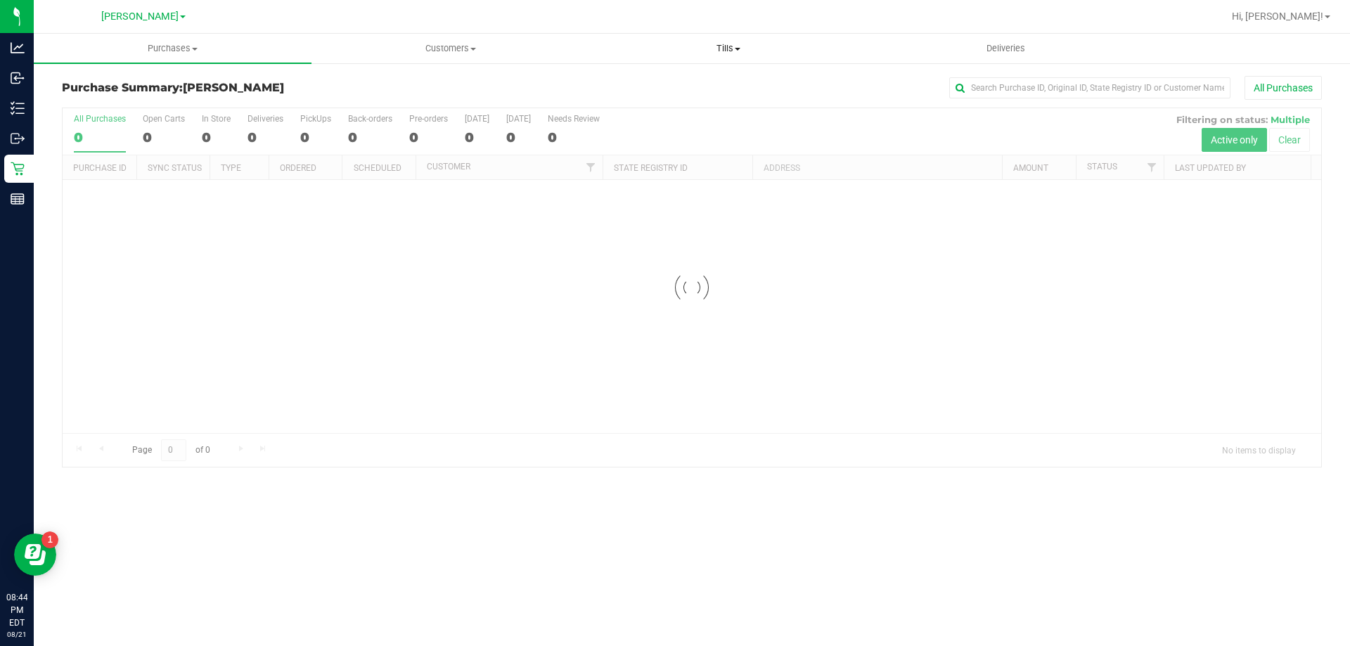
click at [712, 43] on span "Tills" at bounding box center [728, 48] width 276 height 13
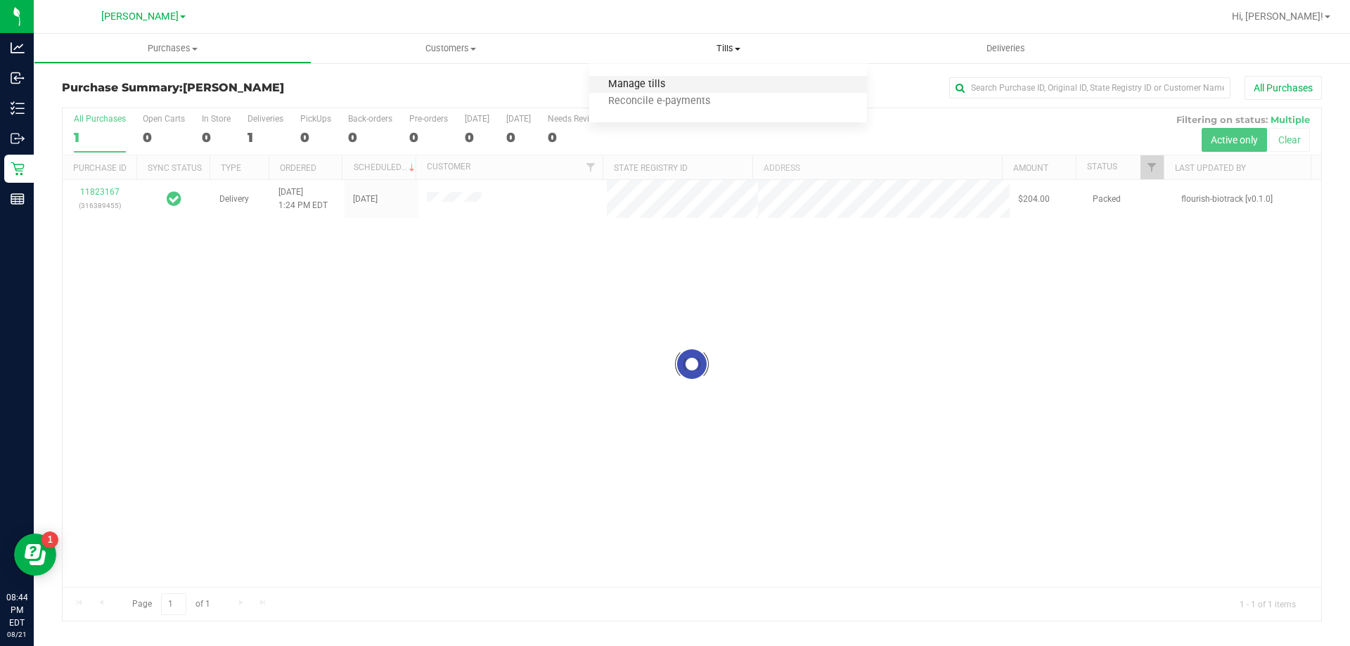
click at [650, 84] on span "Manage tills" at bounding box center [636, 85] width 95 height 12
click at [651, 83] on span "Manage tills" at bounding box center [636, 85] width 95 height 12
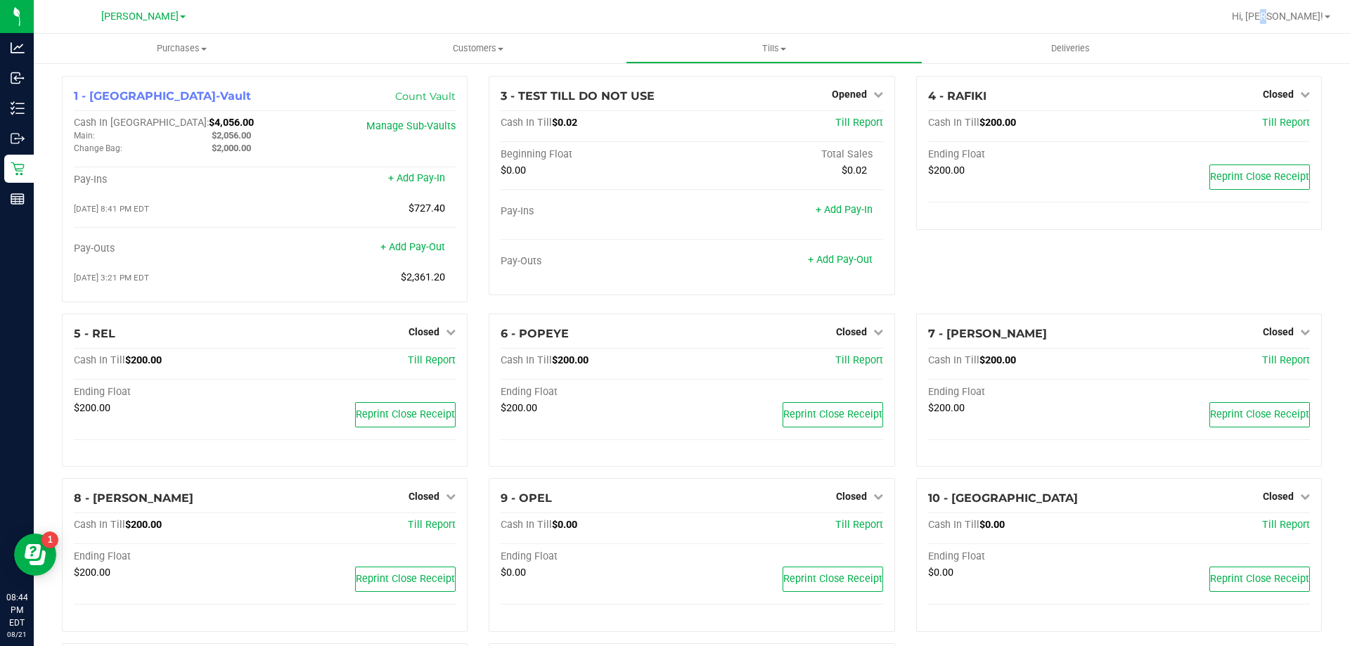
click at [1310, 25] on div "Hi, Felix!" at bounding box center [1281, 16] width 110 height 25
click at [1318, 13] on span "Hi, Felix!" at bounding box center [1277, 16] width 91 height 11
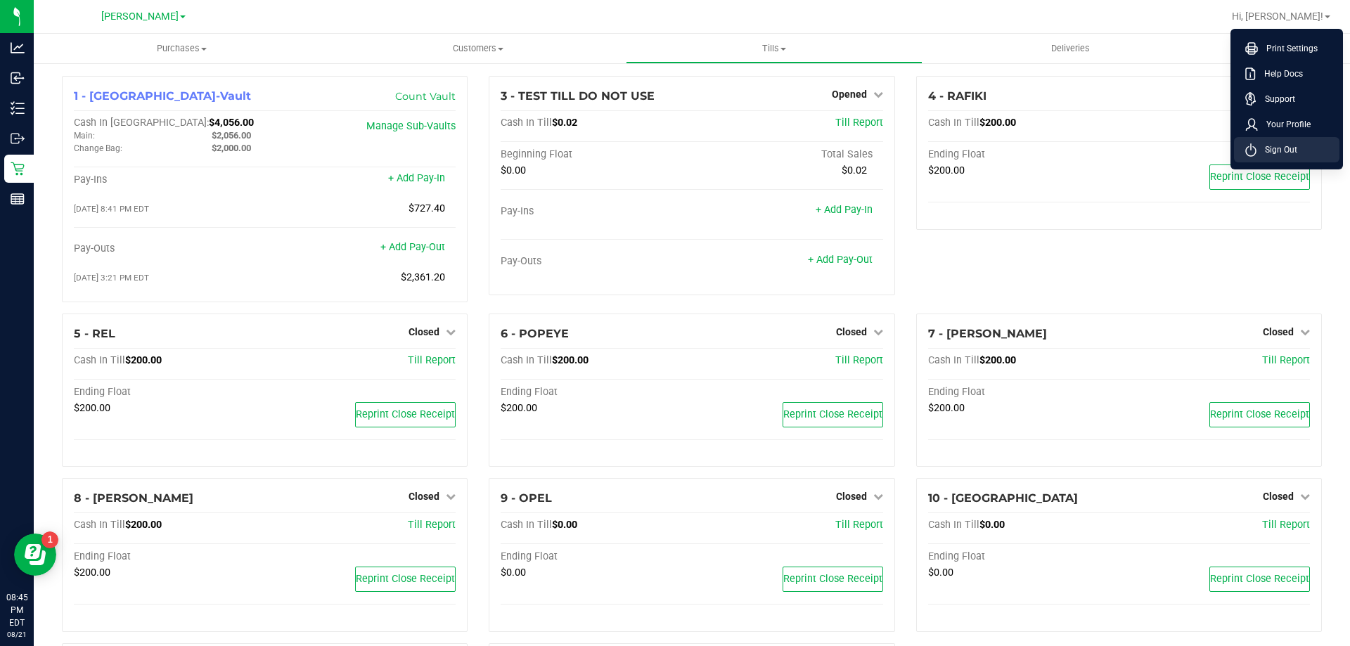
click at [1286, 155] on span "Sign Out" at bounding box center [1276, 150] width 41 height 14
